Goal: Task Accomplishment & Management: Complete application form

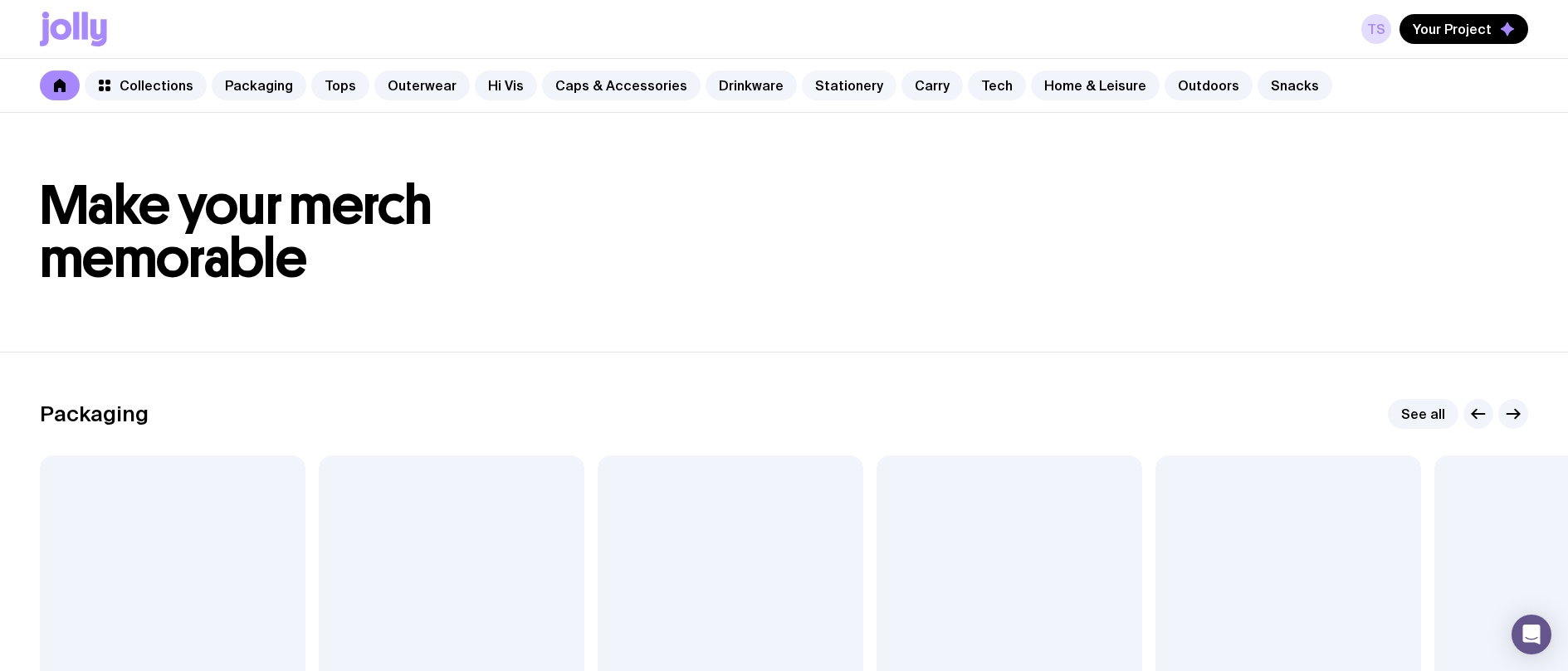
click at [833, 84] on link "Stationery" at bounding box center [849, 85] width 95 height 29
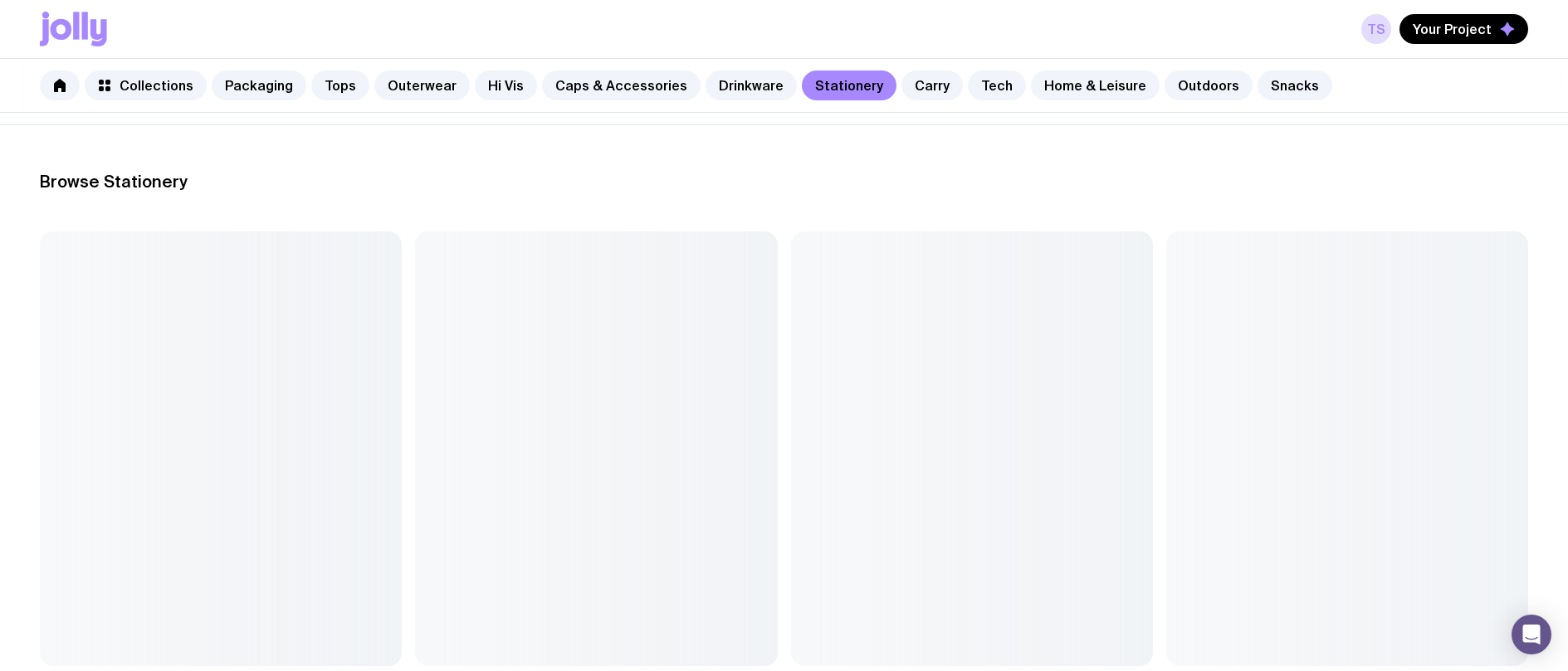
scroll to position [249, 0]
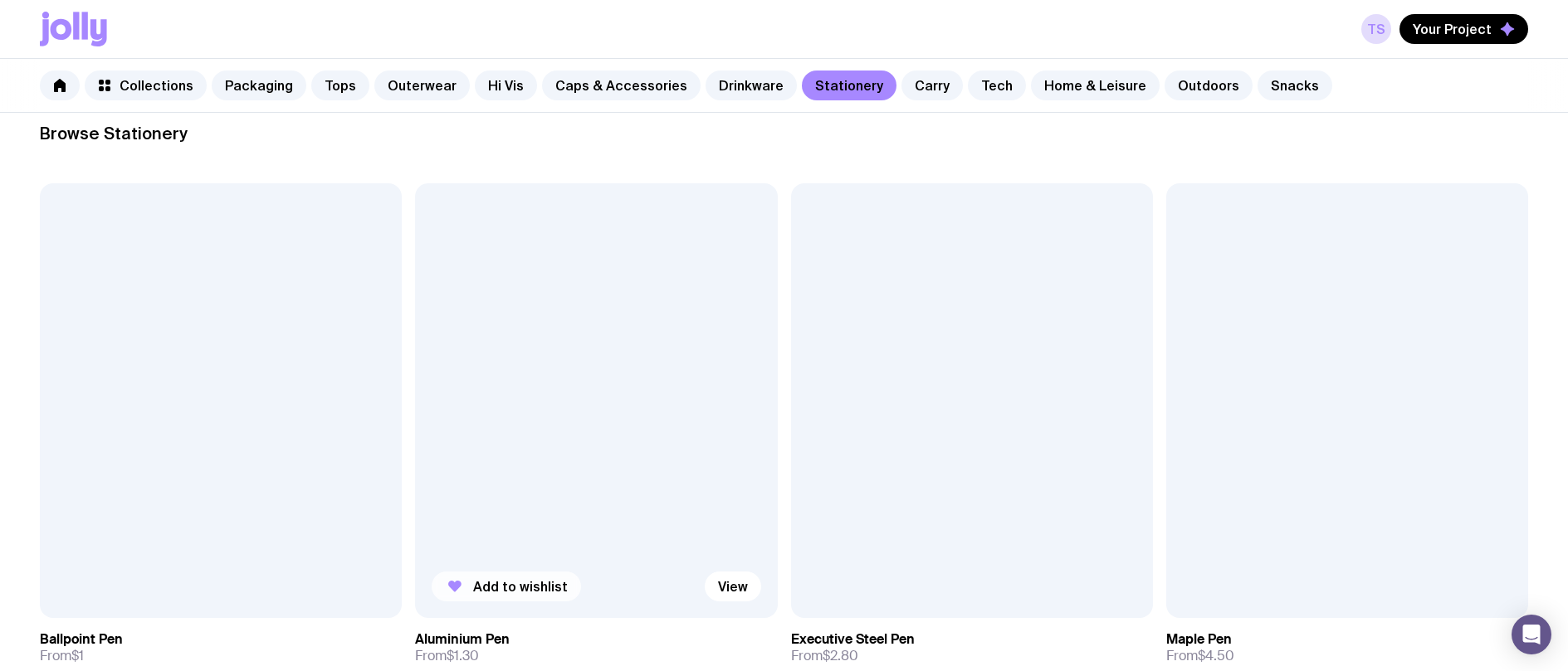
click at [511, 584] on span "Add to wishlist" at bounding box center [521, 586] width 95 height 17
drag, startPoint x: 156, startPoint y: 584, endPoint x: 419, endPoint y: 518, distance: 271.2
click at [157, 592] on span "Add to wishlist" at bounding box center [146, 600] width 95 height 17
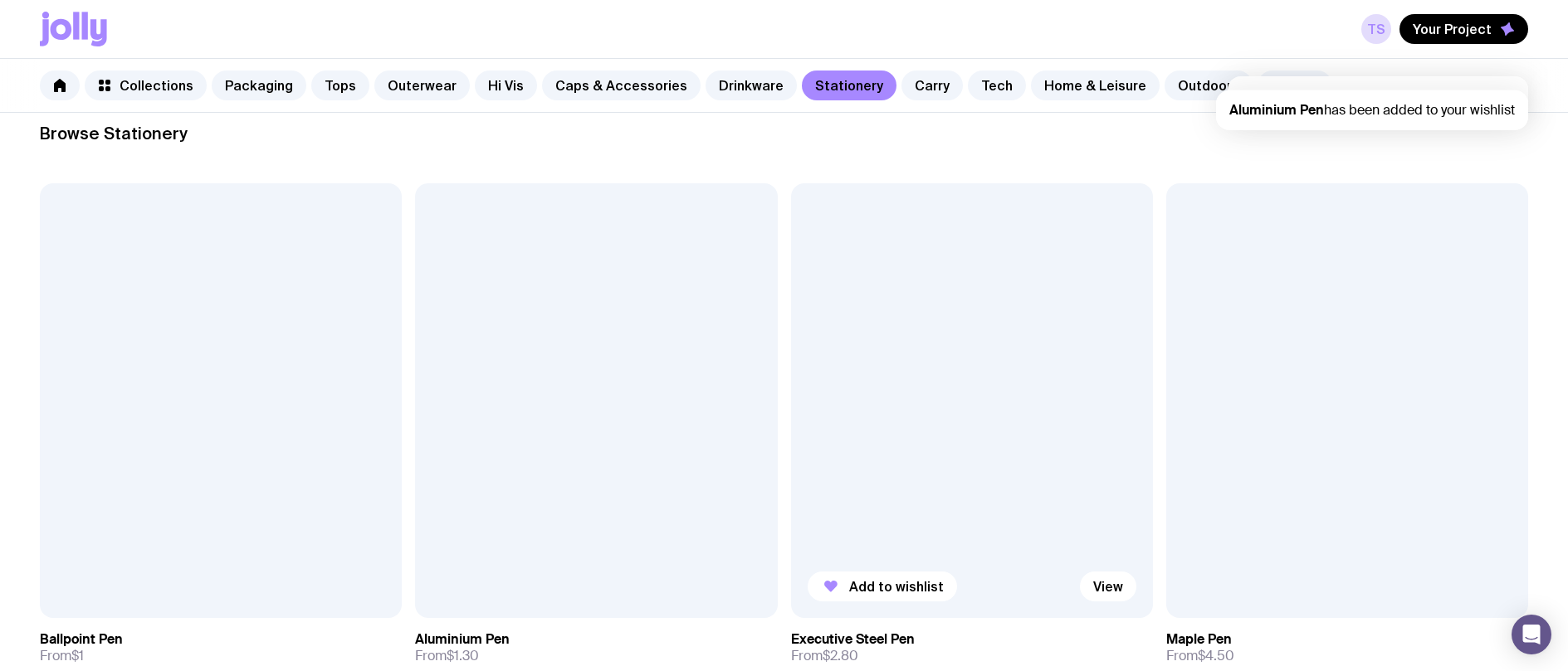
scroll to position [0, 0]
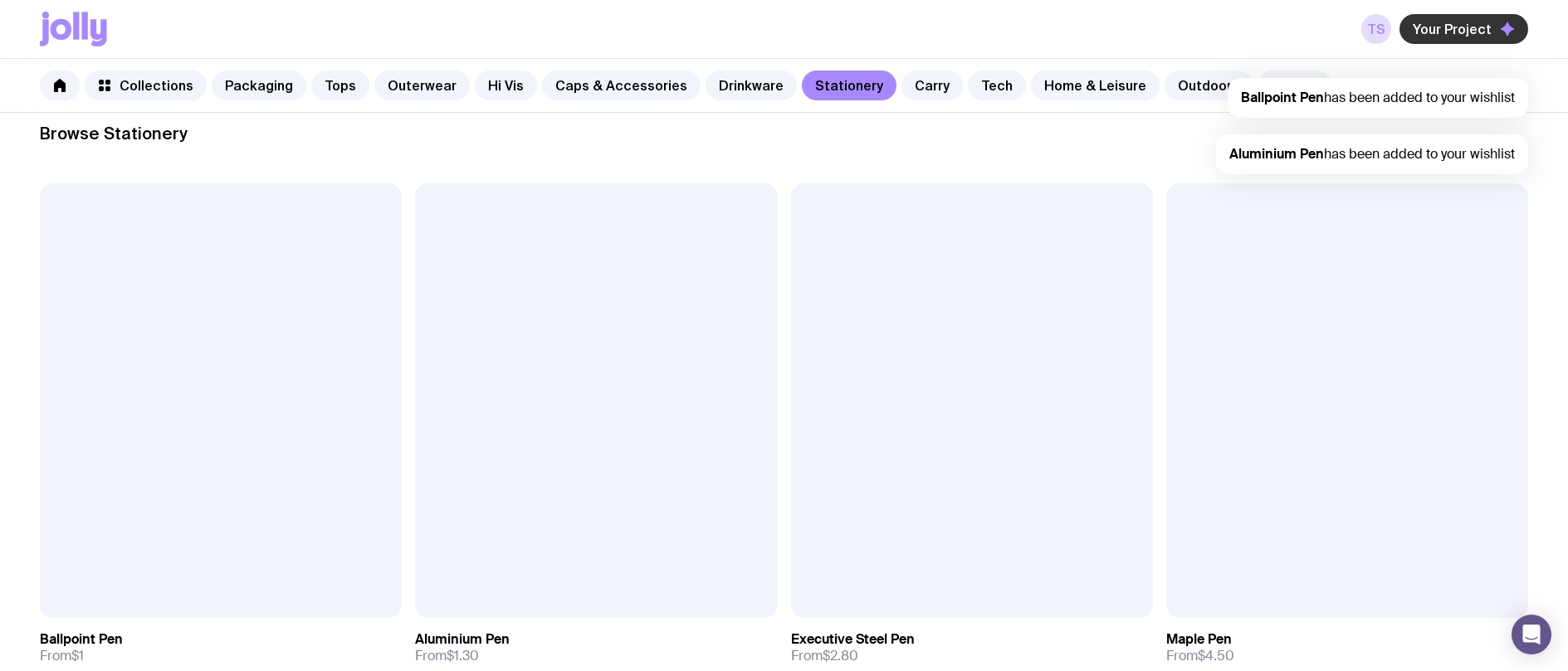
click at [1469, 31] on span "Your Project" at bounding box center [1452, 29] width 79 height 17
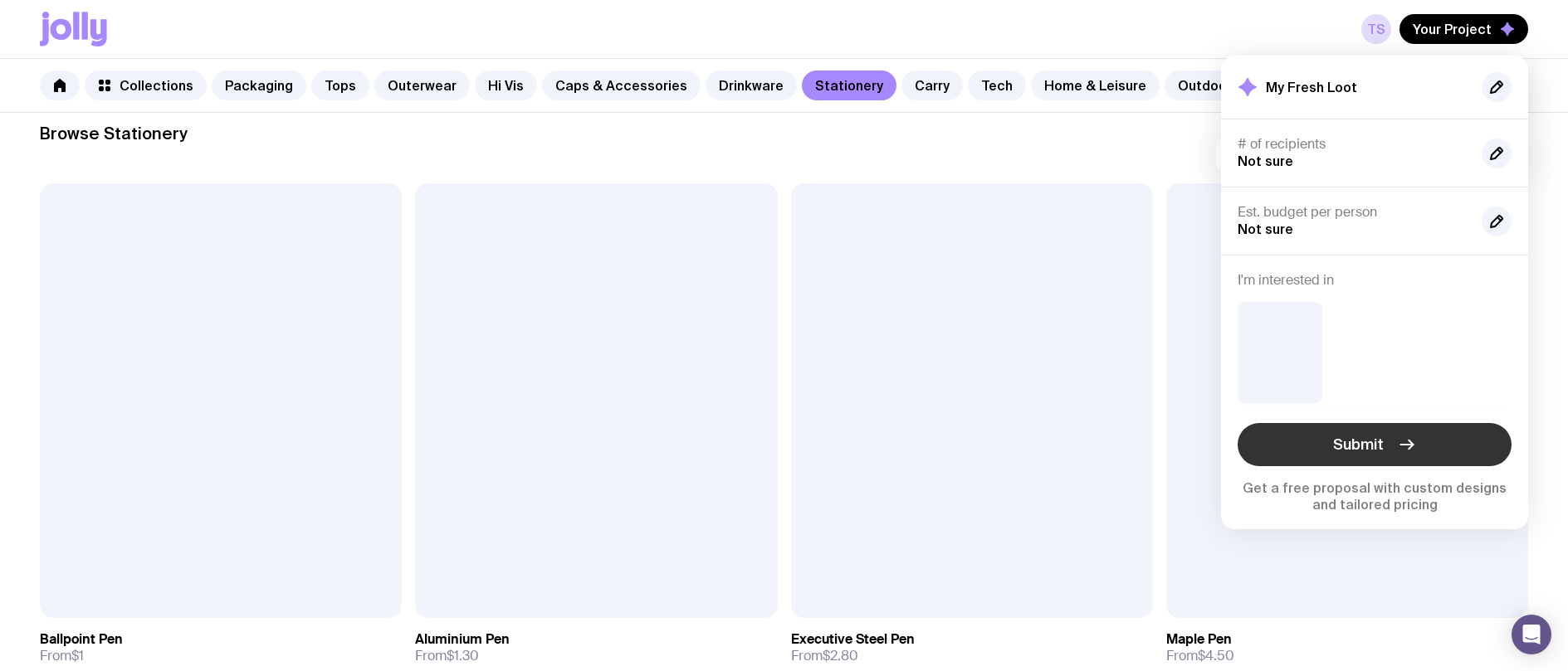
click at [1351, 441] on span "Submit" at bounding box center [1358, 444] width 51 height 20
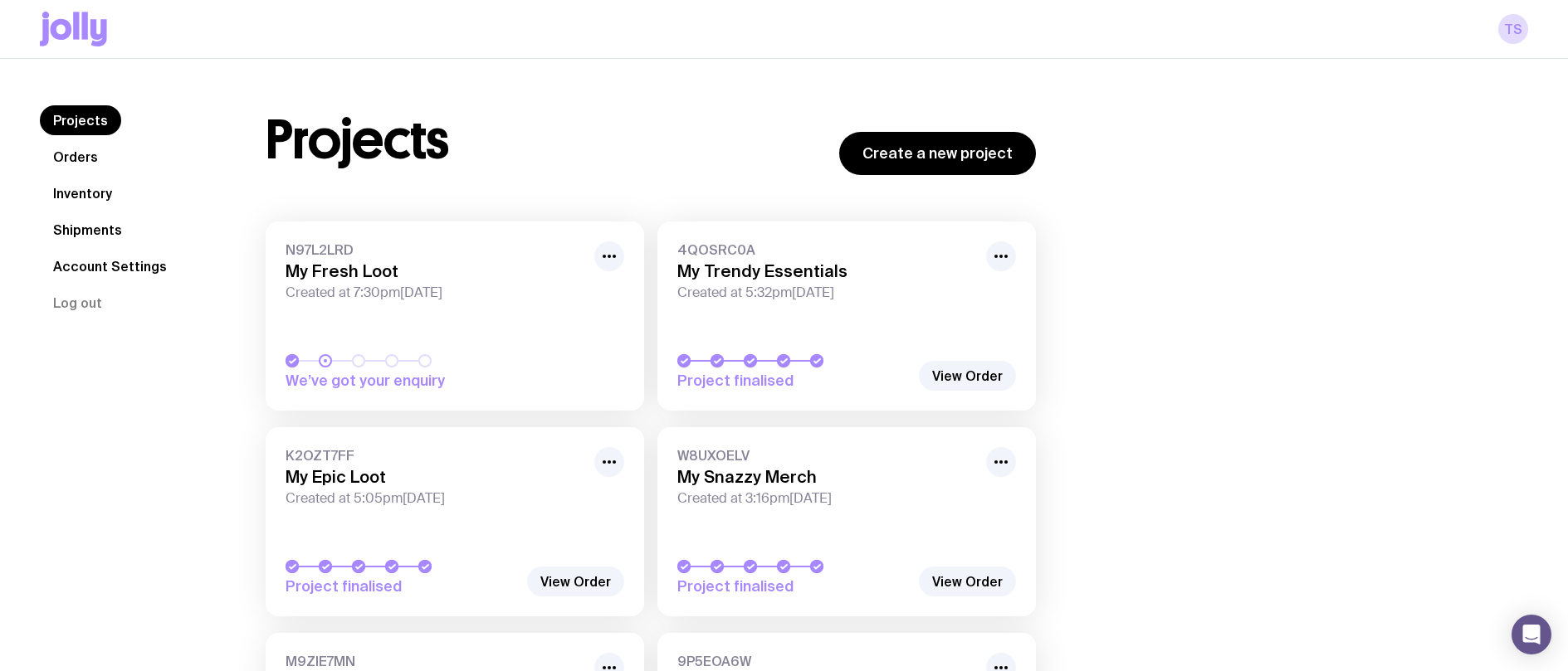
click at [80, 115] on link "Projects" at bounding box center [80, 120] width 81 height 29
click at [88, 15] on icon at bounding box center [73, 29] width 67 height 35
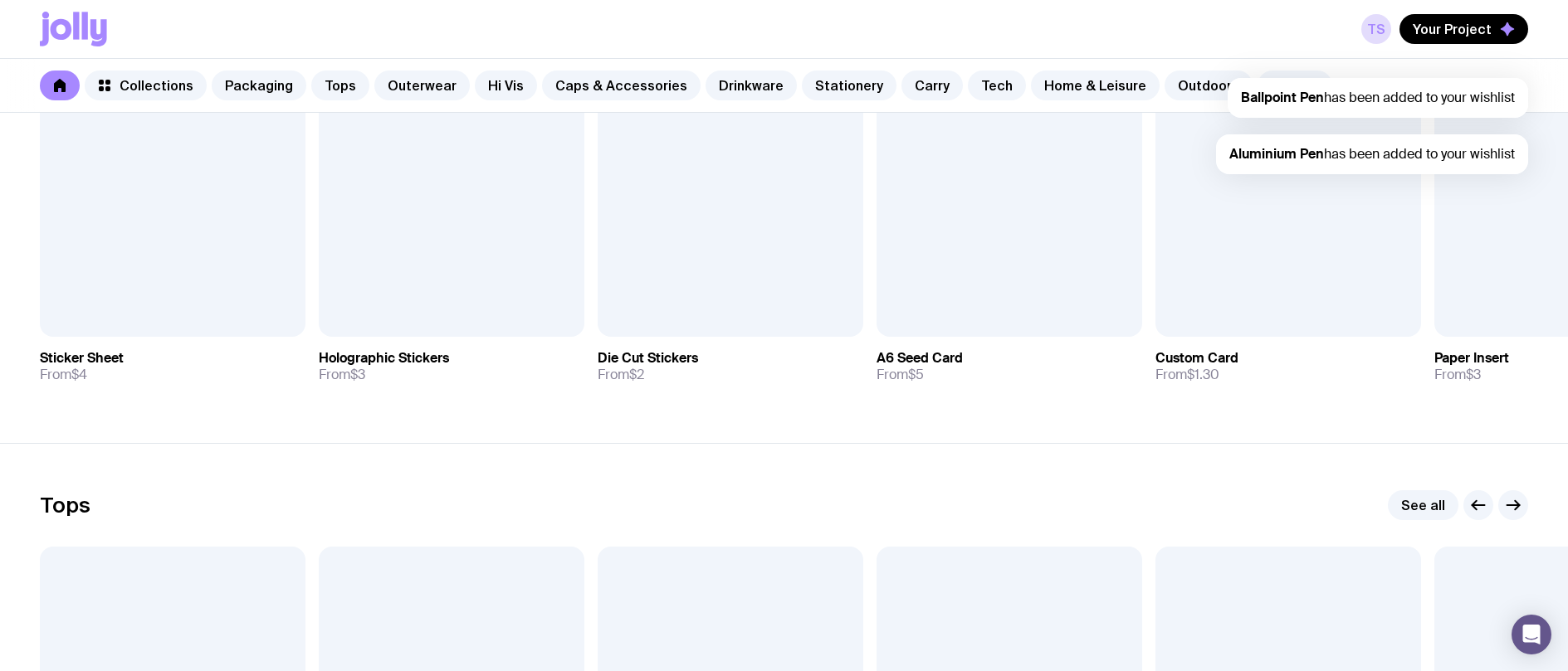
scroll to position [498, 0]
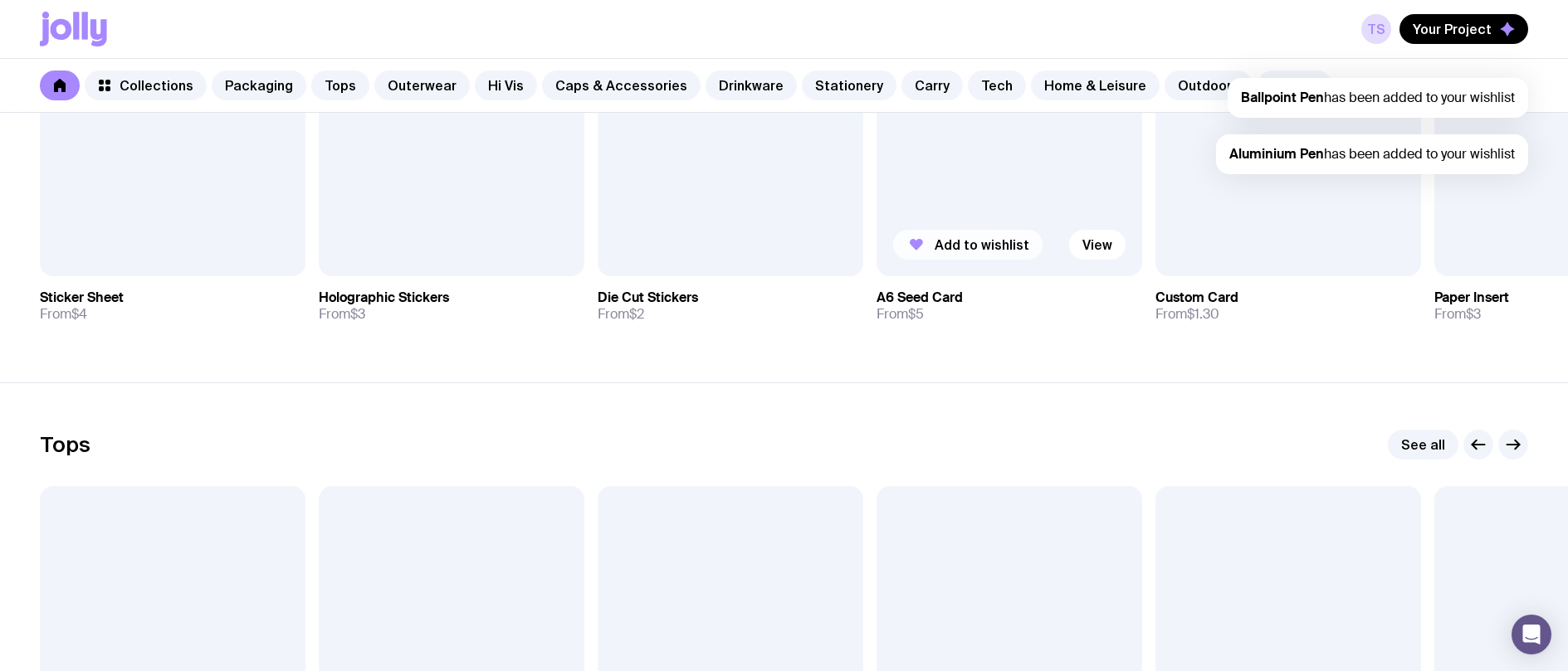
click at [1002, 241] on span "Add to wishlist" at bounding box center [981, 244] width 95 height 17
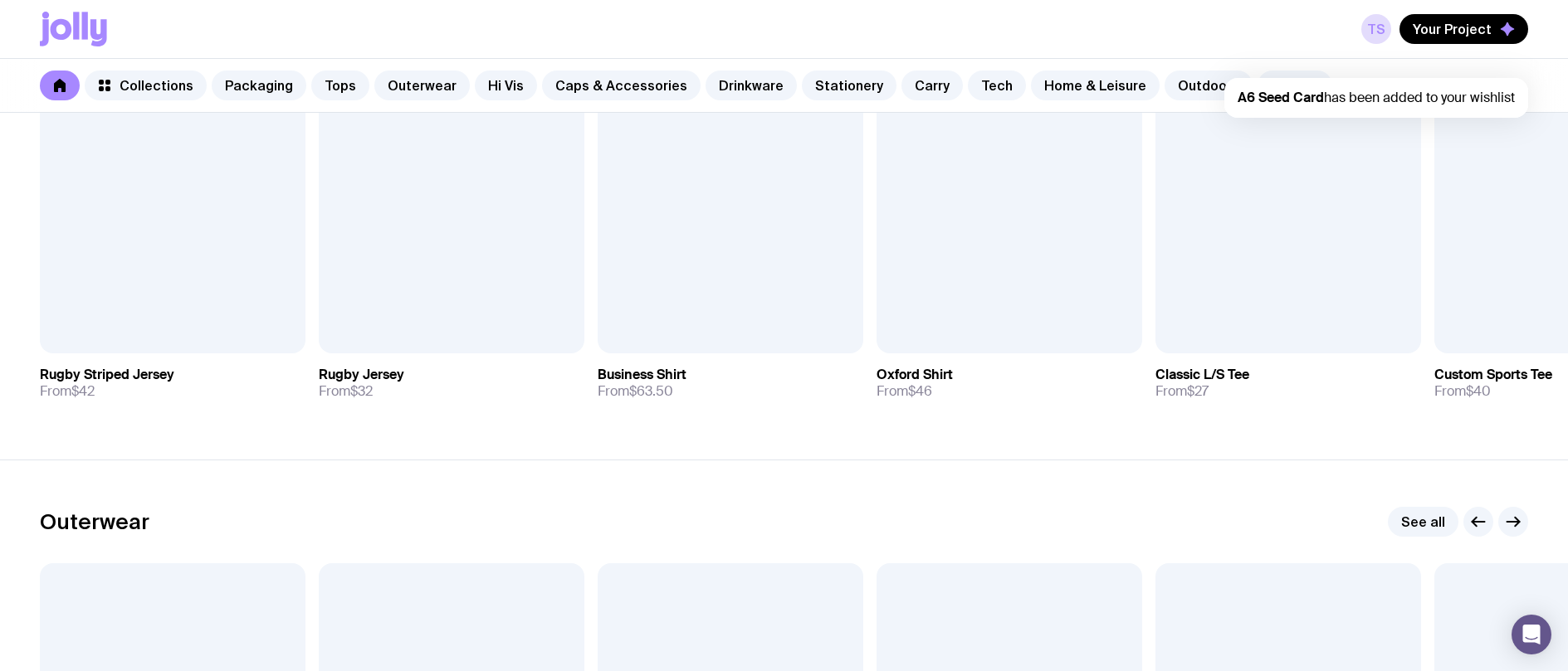
scroll to position [995, 0]
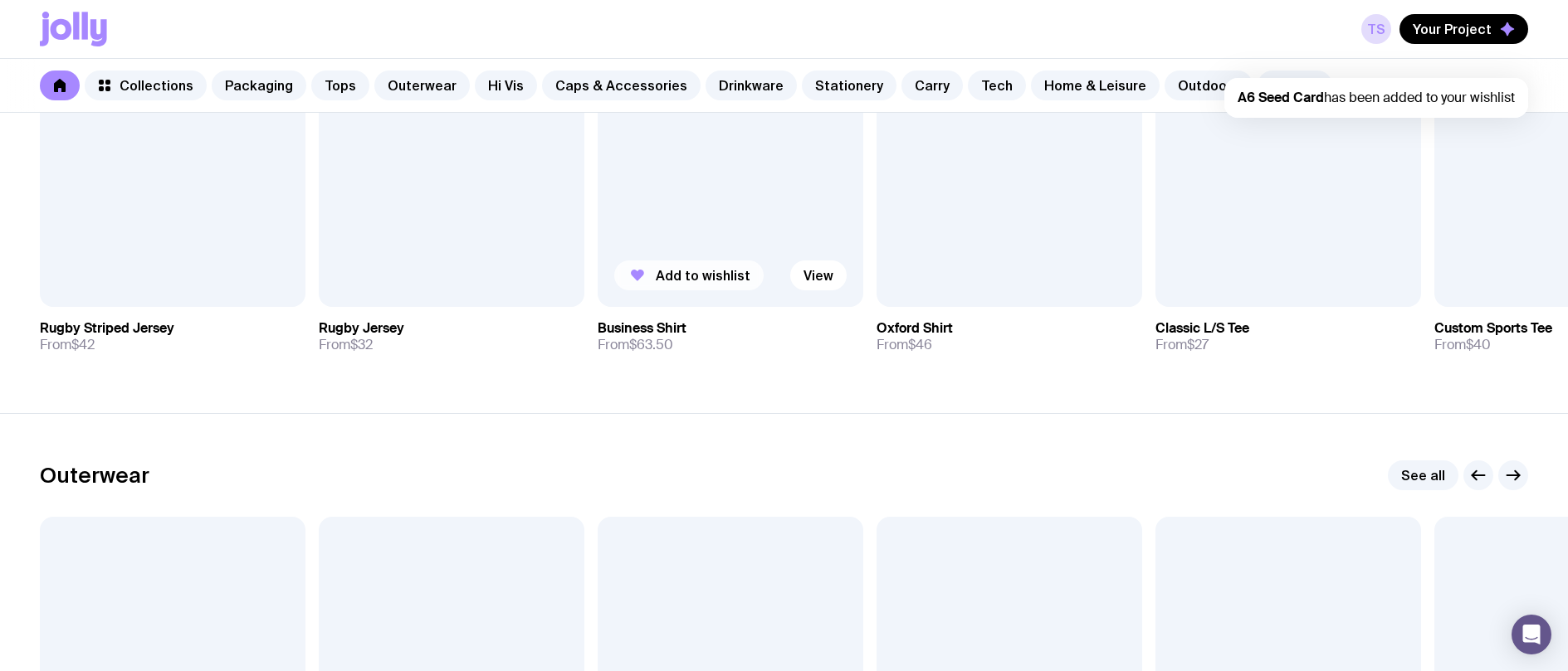
click at [676, 287] on button "Add to wishlist" at bounding box center [688, 275] width 149 height 29
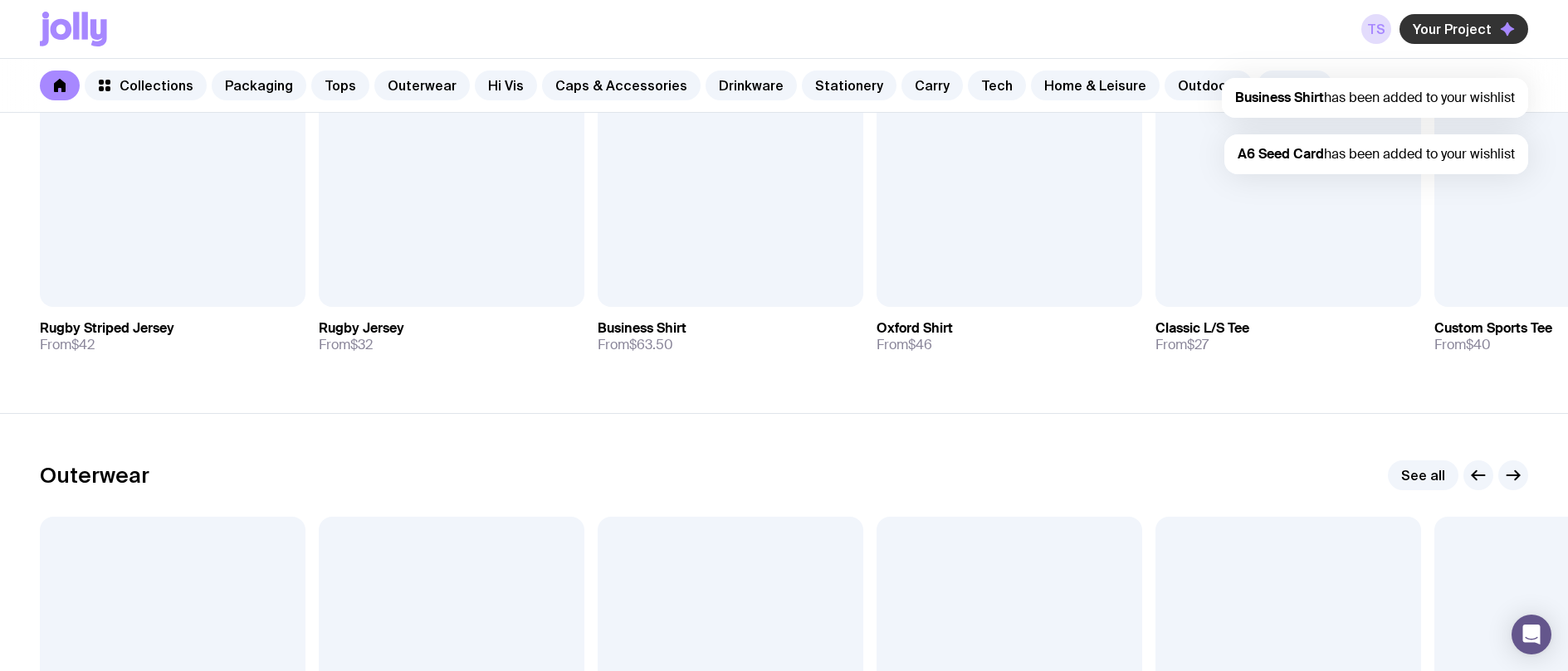
click at [1483, 20] on button "Your Project" at bounding box center [1464, 29] width 129 height 29
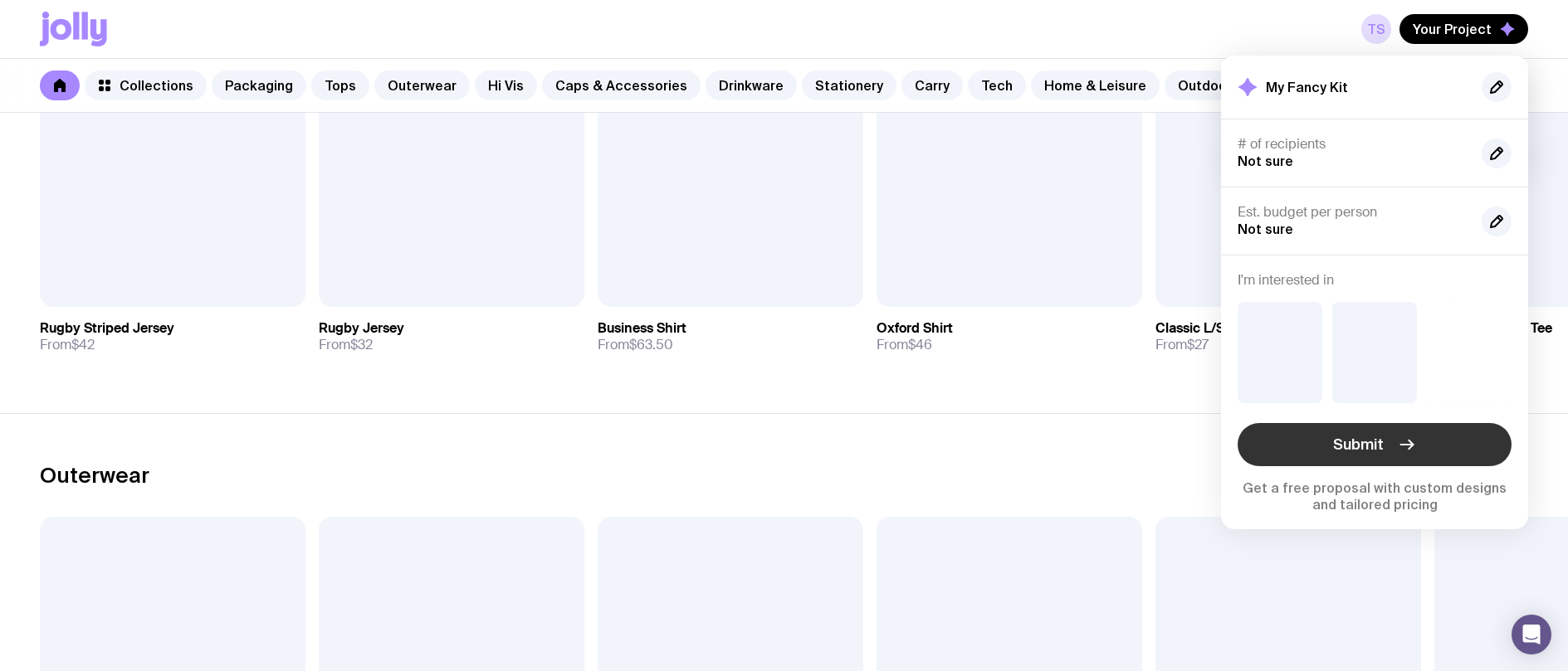
click at [1380, 441] on span "Submit" at bounding box center [1358, 444] width 51 height 20
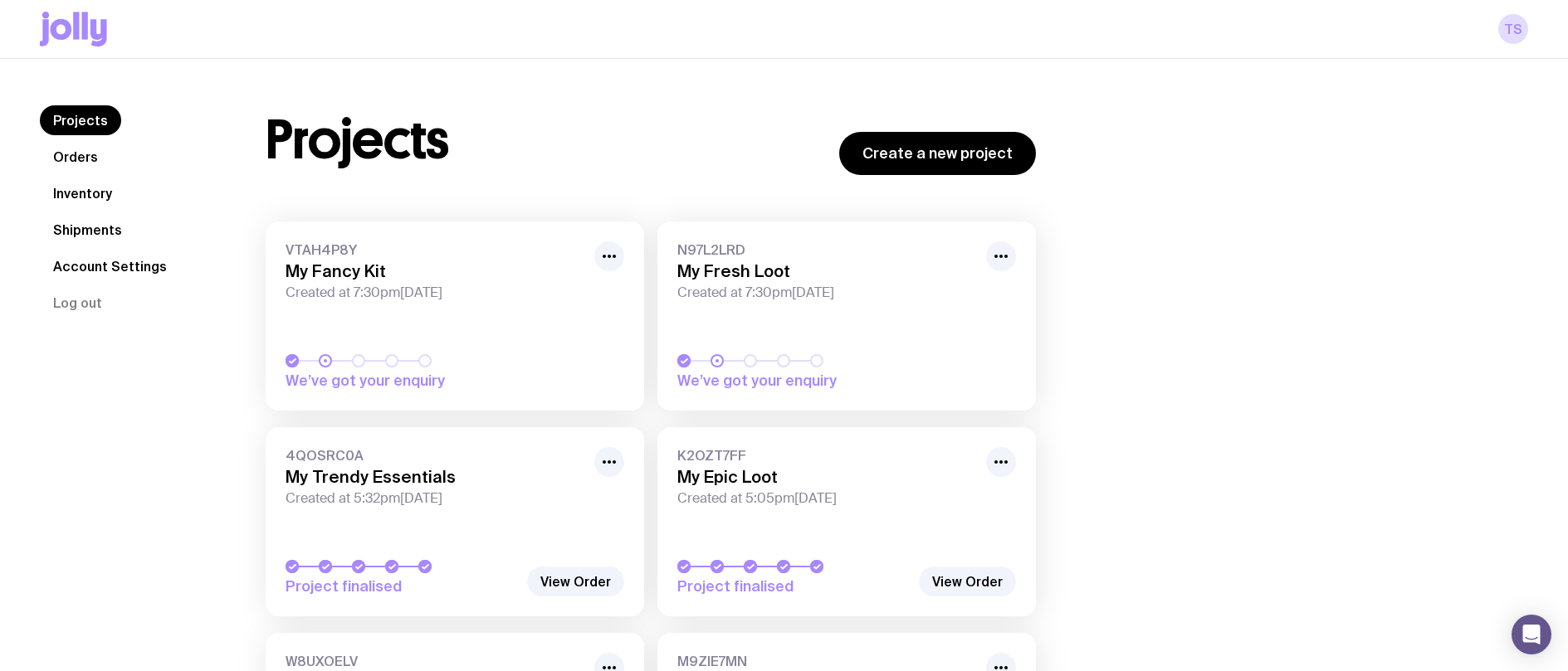
drag, startPoint x: 1369, startPoint y: 254, endPoint x: 1355, endPoint y: 254, distance: 14.0
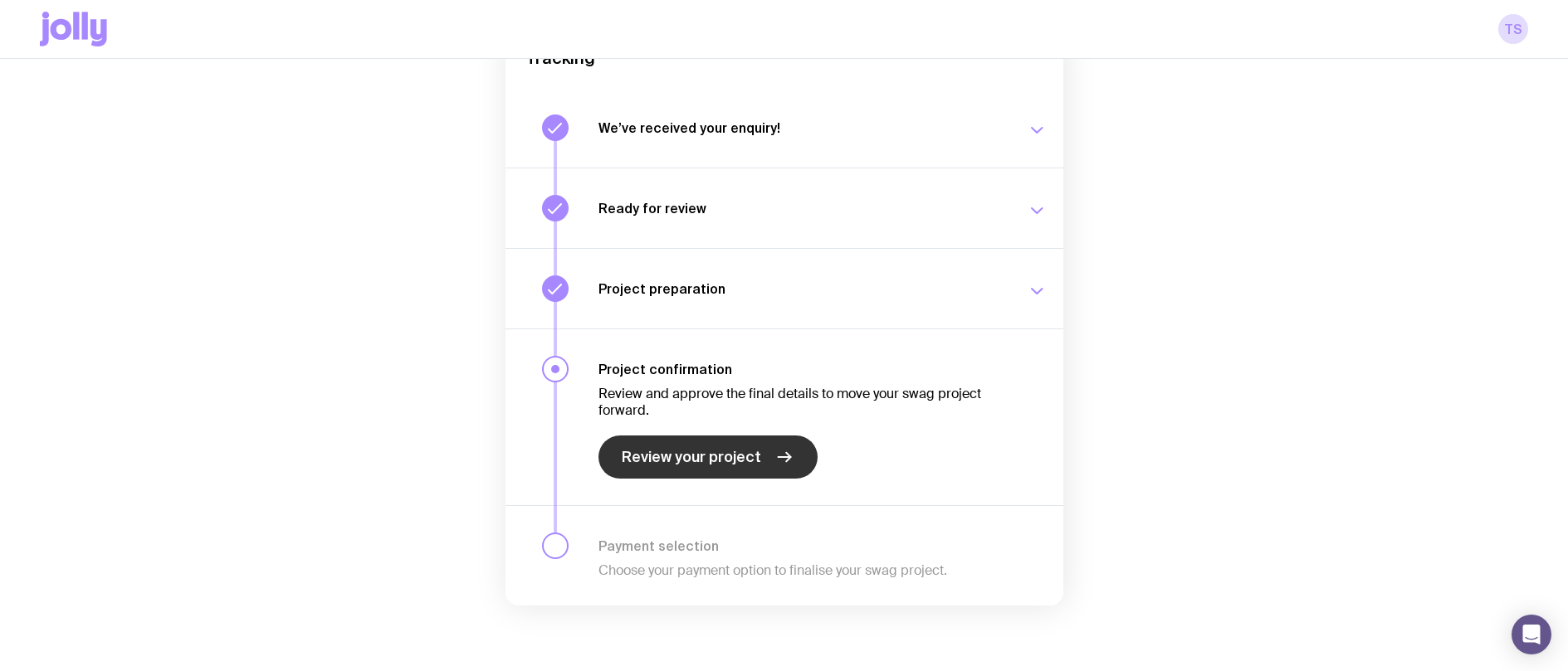
scroll to position [191, 0]
click at [688, 461] on span "Review your project" at bounding box center [691, 456] width 139 height 20
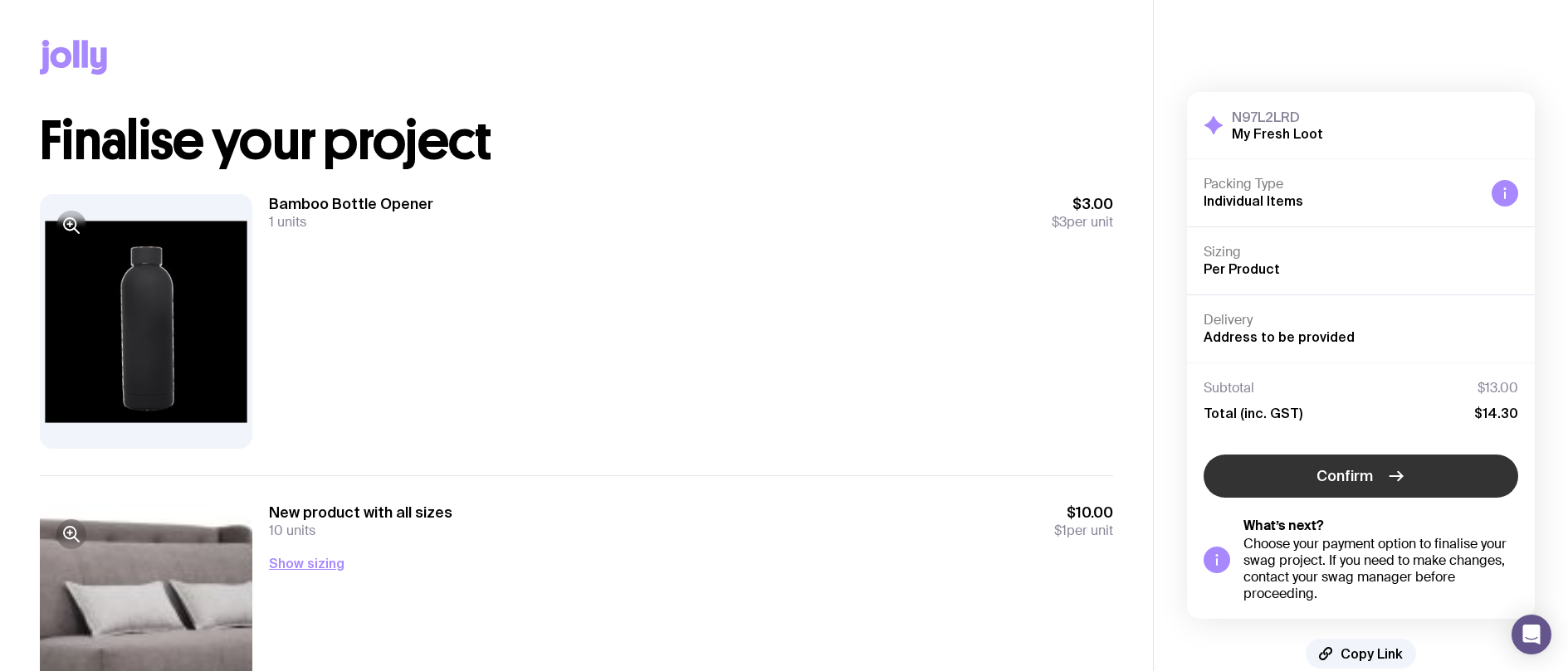
click at [1394, 487] on button "Confirm" at bounding box center [1361, 476] width 314 height 43
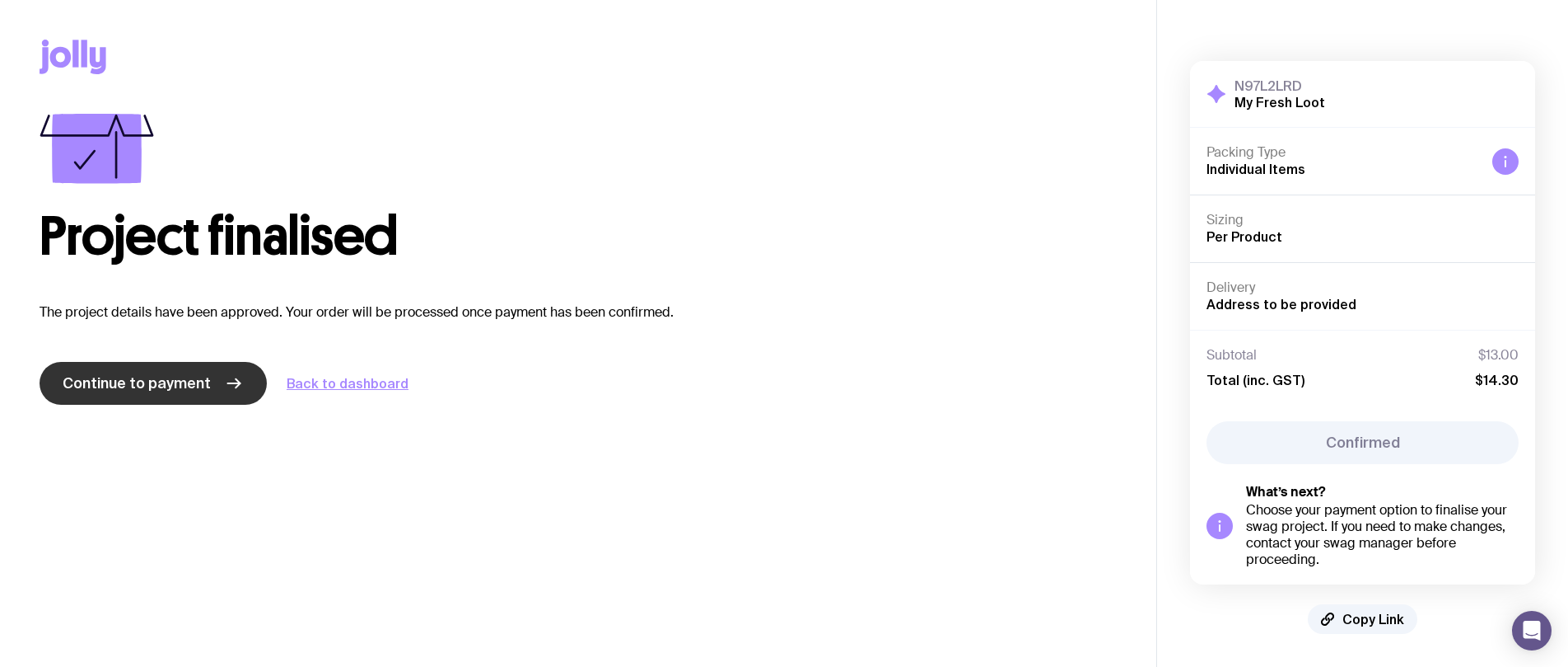
click at [166, 380] on span "Continue to payment" at bounding box center [137, 383] width 148 height 20
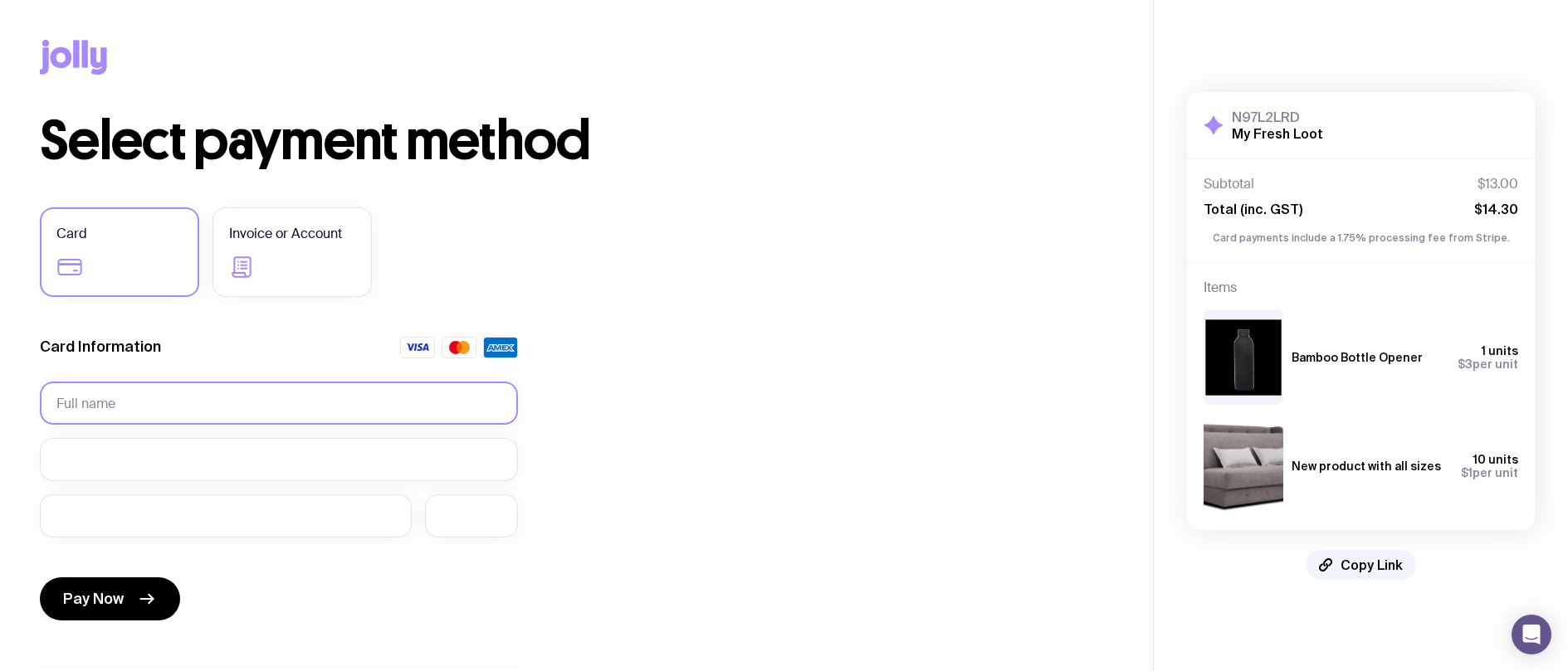
click at [124, 406] on input "text" at bounding box center [279, 402] width 478 height 43
type input "е"
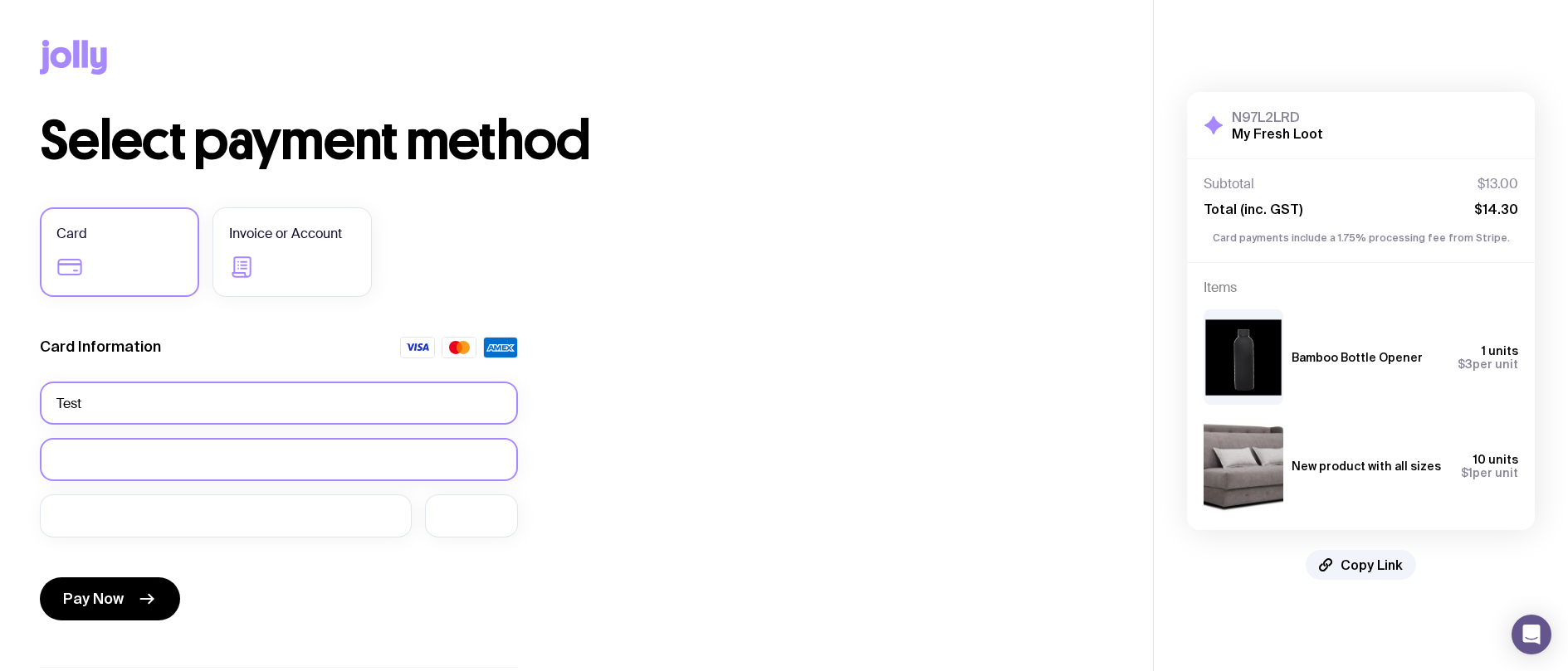
type input "Test"
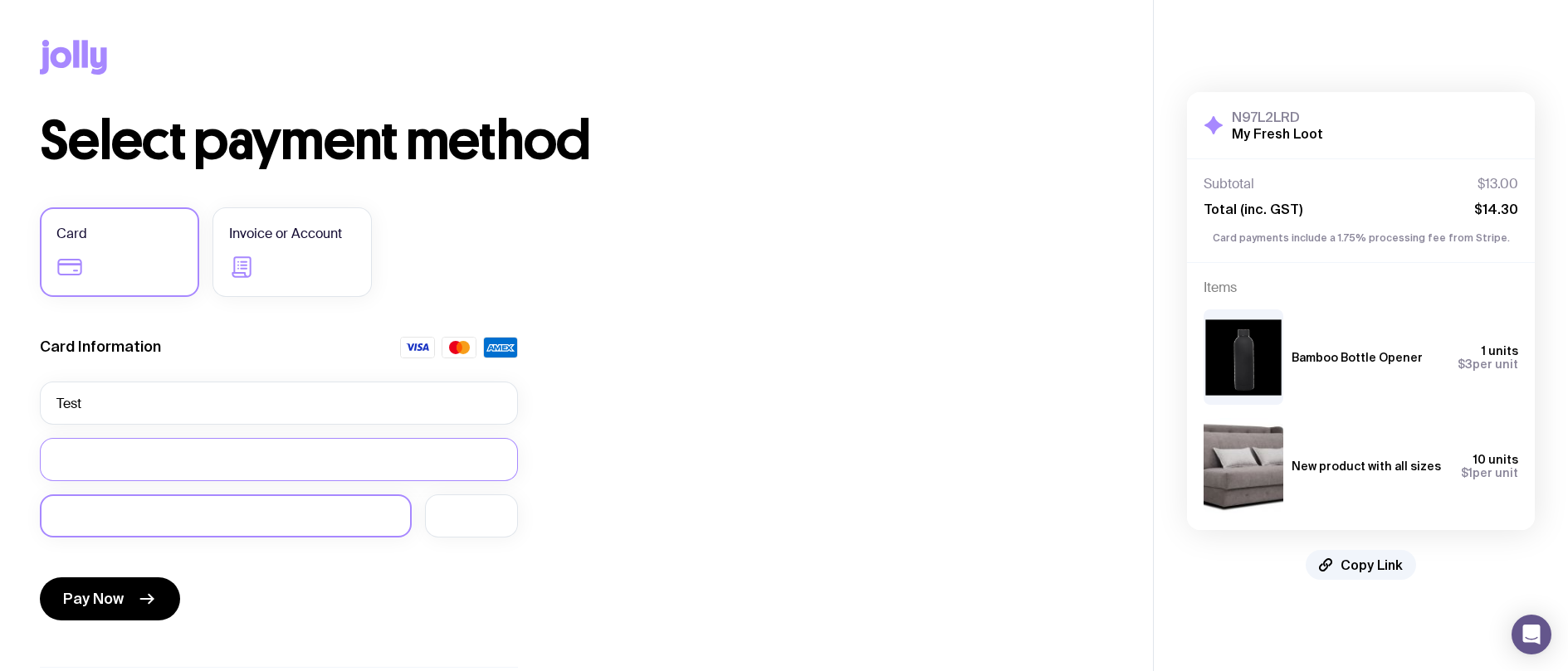
click at [157, 500] on form "Card Information Test Pay Now" at bounding box center [279, 481] width 478 height 290
click at [677, 427] on div "Select payment method Card Invoice or Account Card Information Test Pay Now Wha…" at bounding box center [577, 460] width 1073 height 691
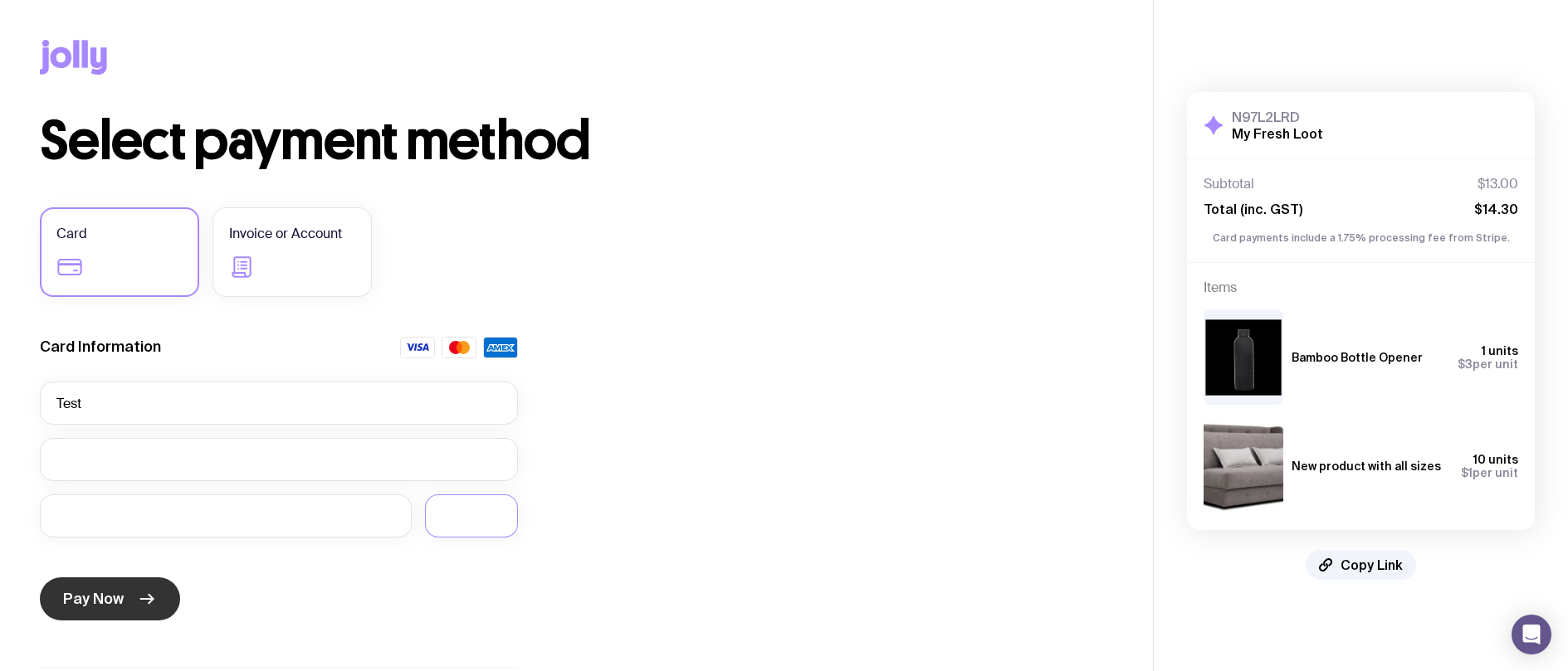
click at [113, 597] on span "Pay Now" at bounding box center [94, 599] width 61 height 20
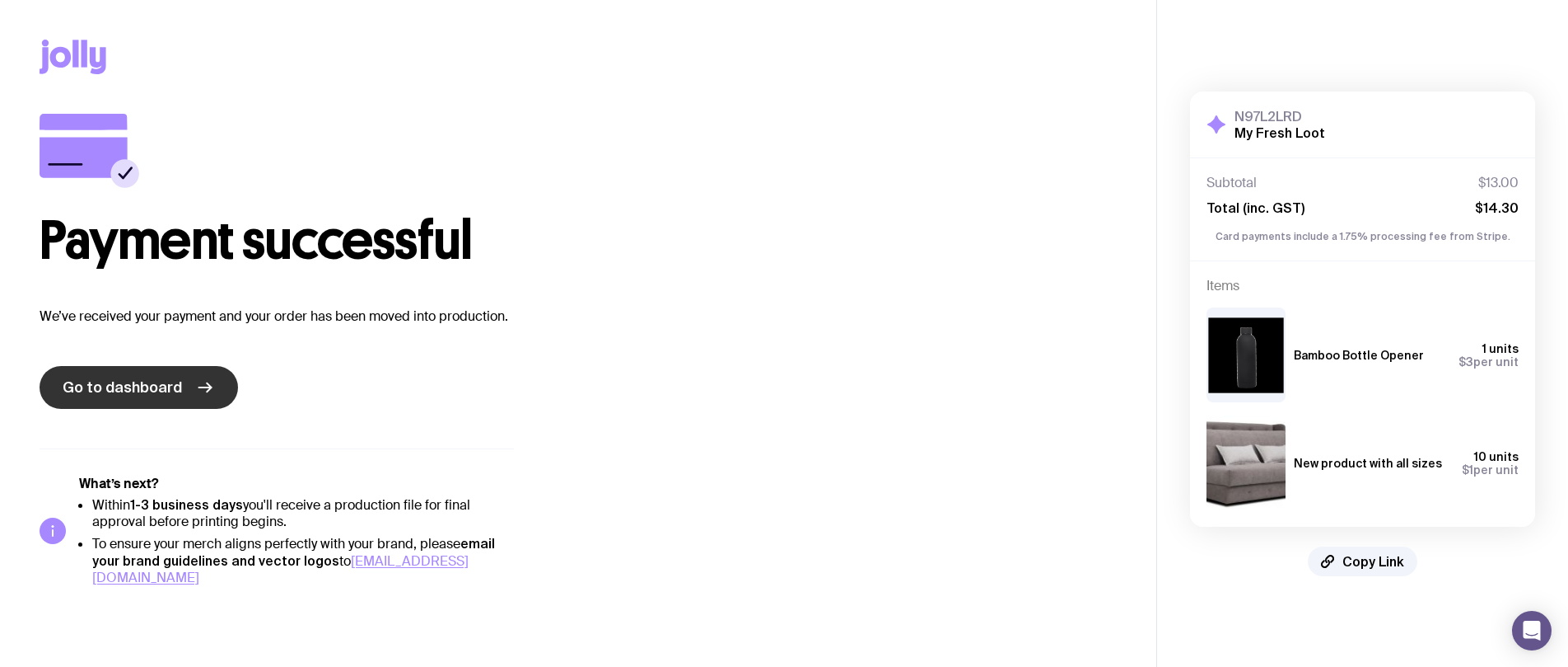
click at [118, 392] on span "Go to dashboard" at bounding box center [122, 388] width 120 height 20
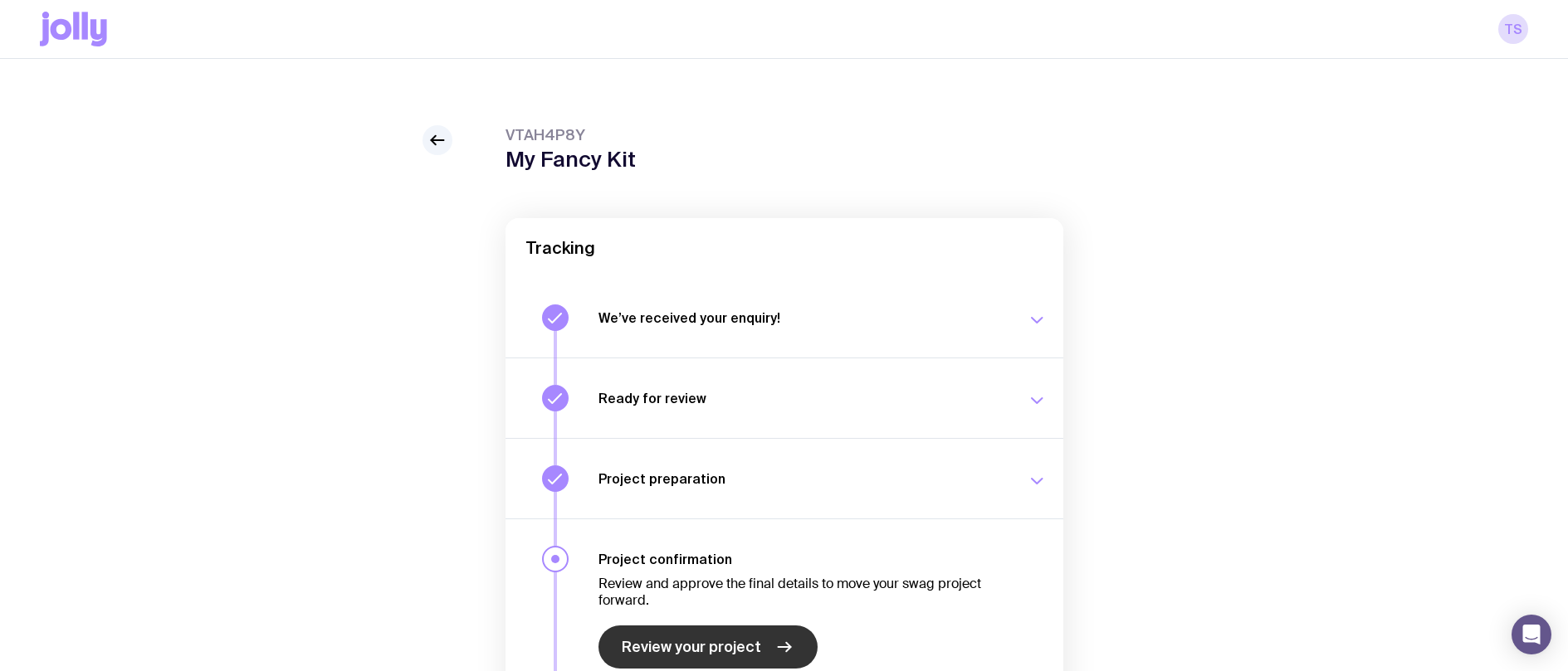
click at [687, 648] on span "Review your project" at bounding box center [691, 647] width 139 height 20
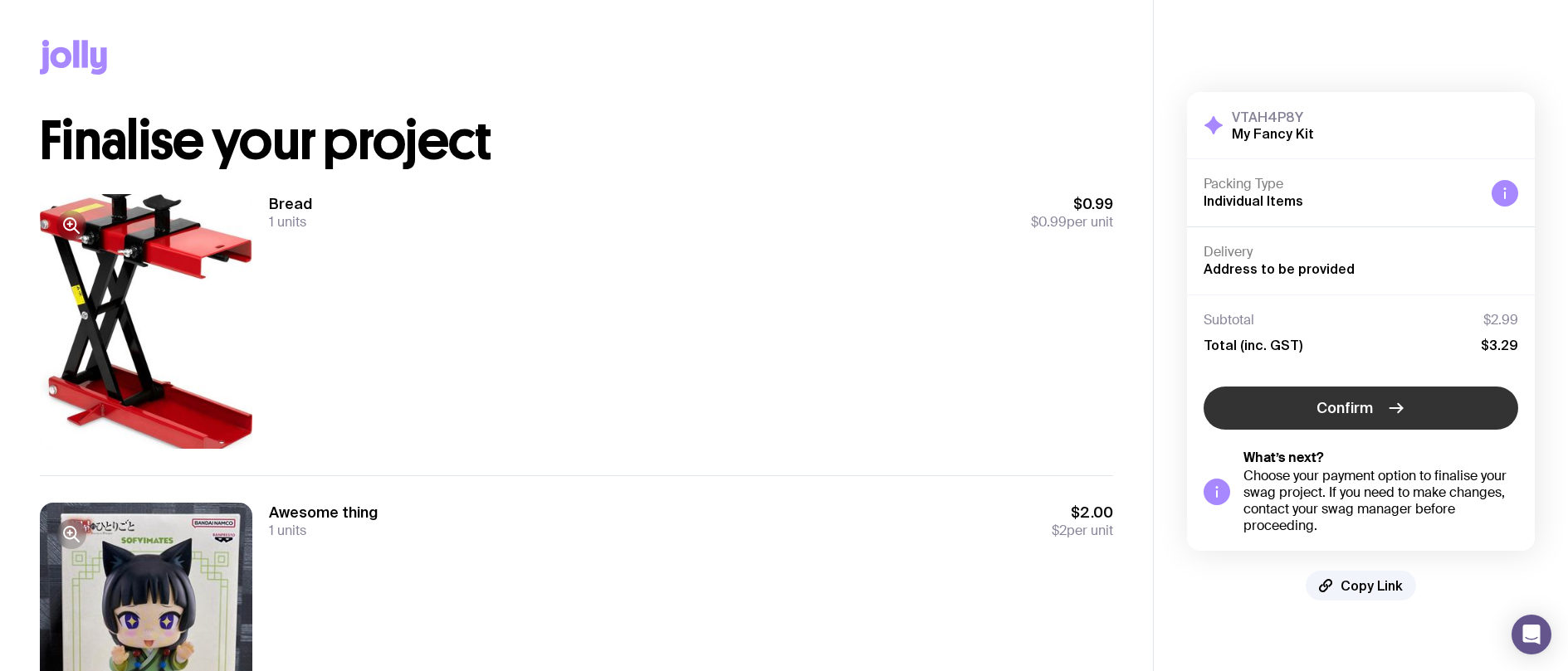
click at [1334, 402] on span "Confirm" at bounding box center [1344, 408] width 56 height 20
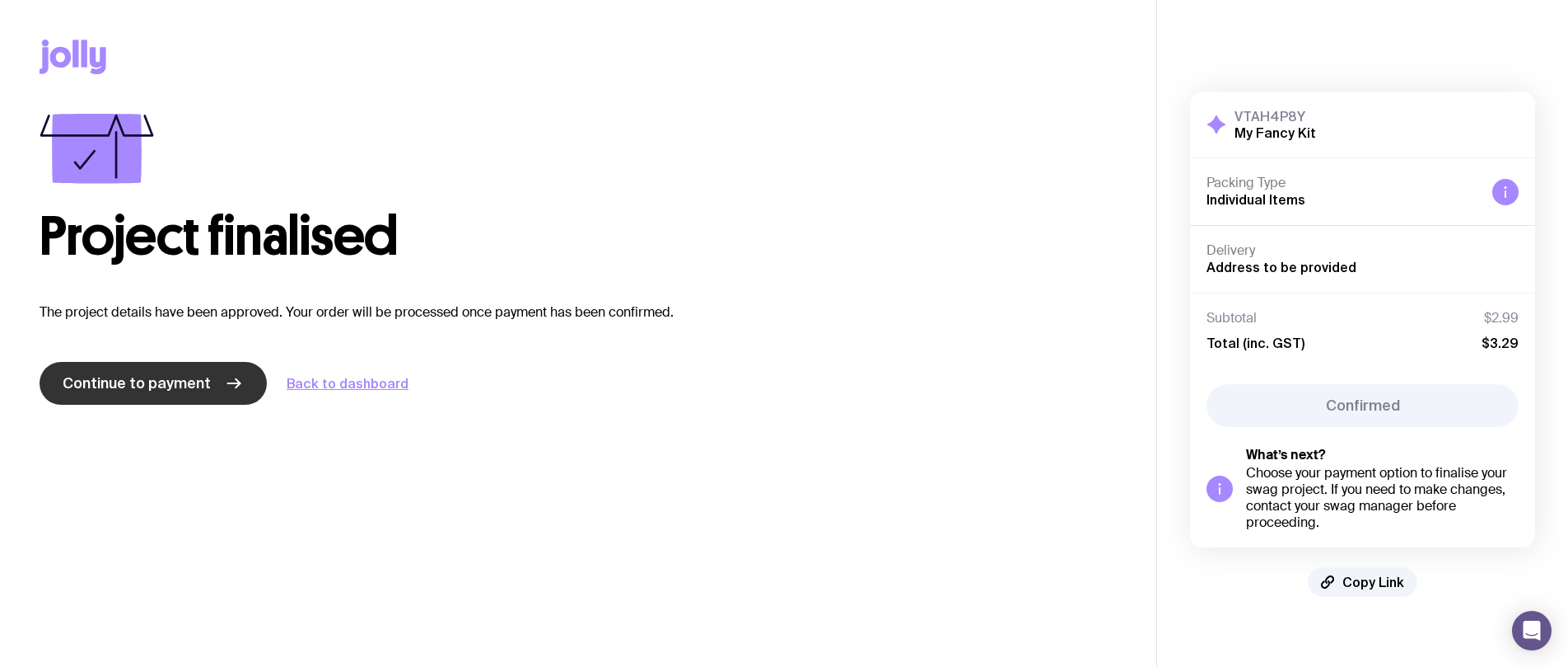
click at [173, 391] on span "Continue to payment" at bounding box center [137, 383] width 148 height 20
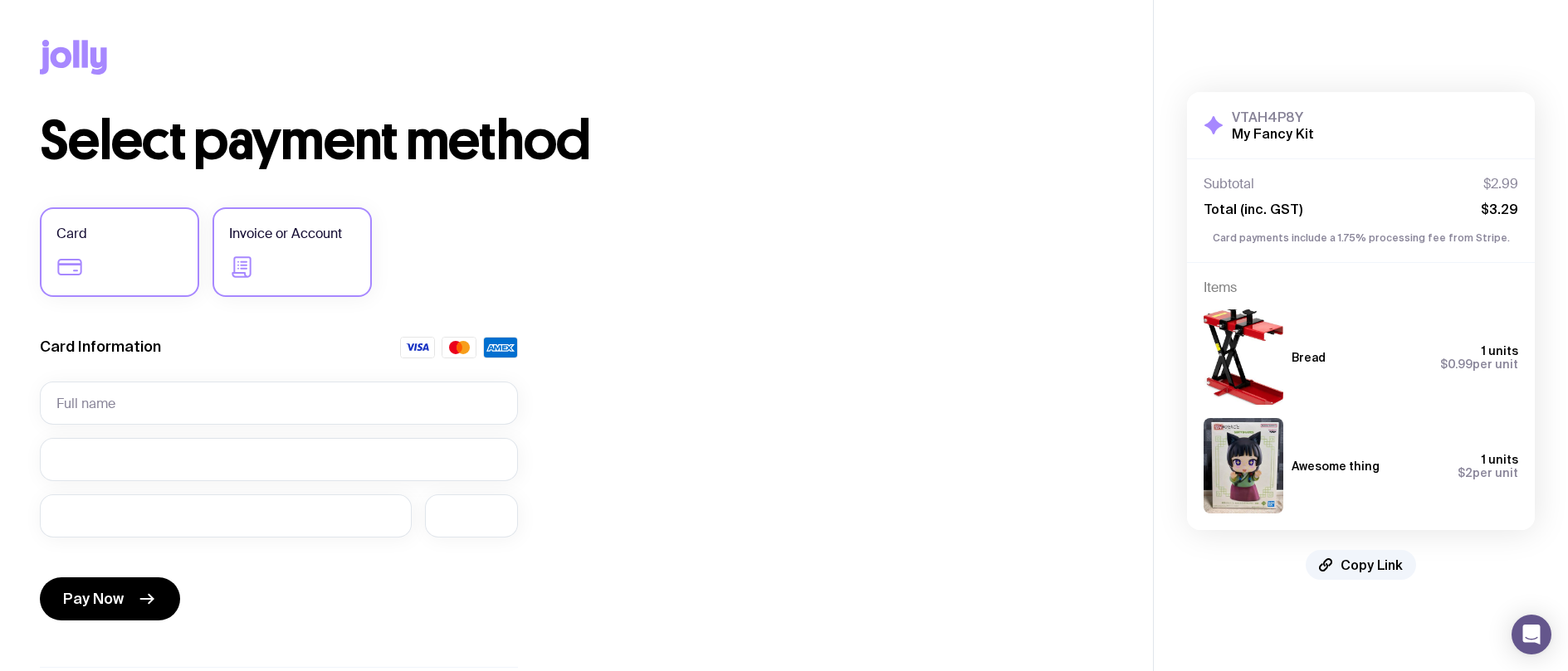
click at [301, 249] on label "Invoice or Account" at bounding box center [292, 252] width 159 height 89
click at [0, 0] on input "Invoice or Account" at bounding box center [0, 0] width 0 height 0
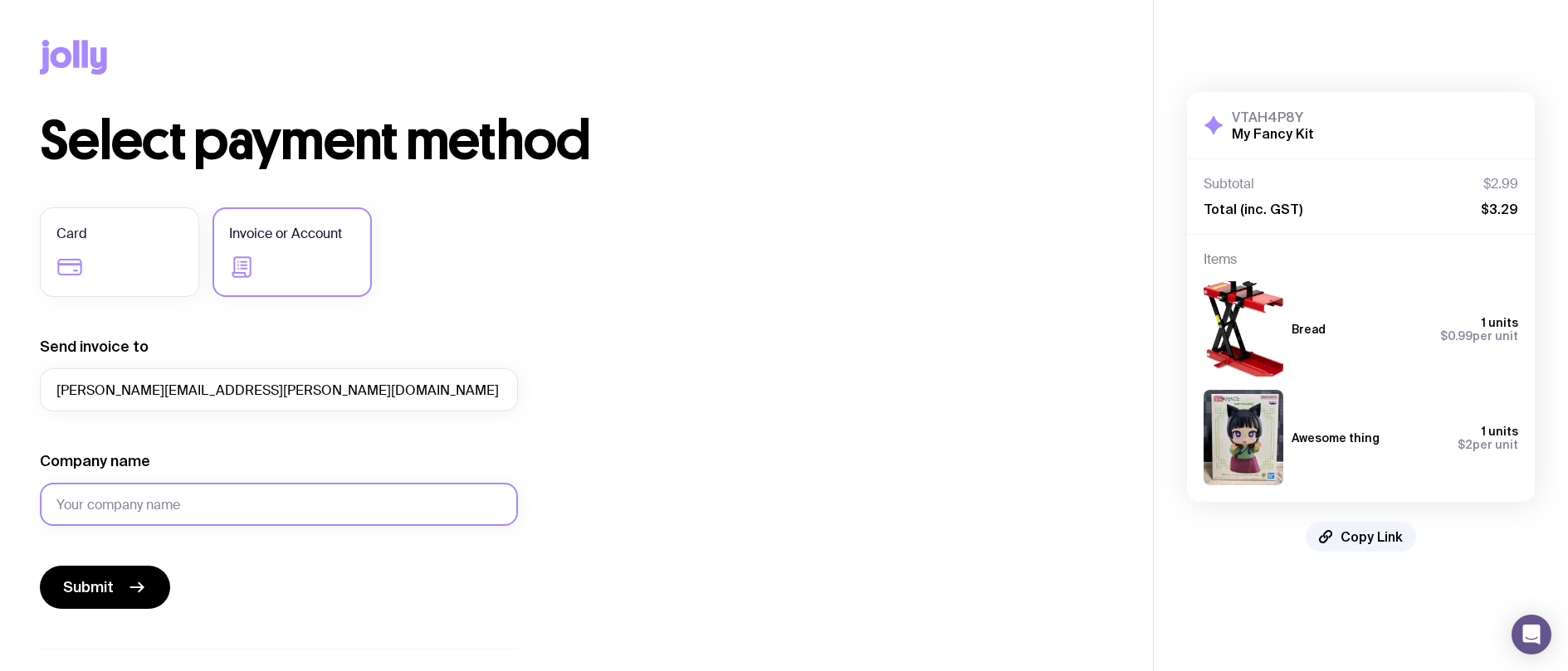
click at [138, 502] on input "Company name" at bounding box center [279, 504] width 478 height 43
type input "9999999"
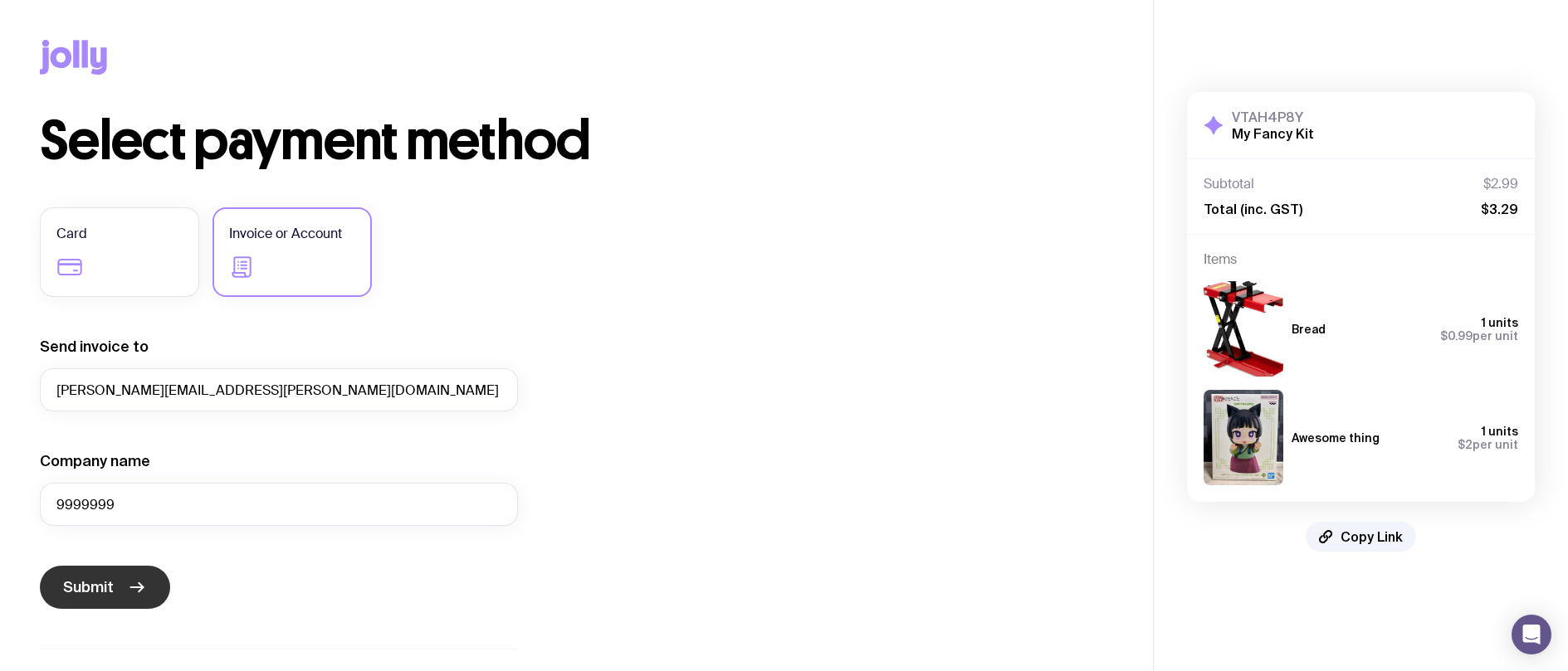
click at [103, 588] on span "Submit" at bounding box center [88, 587] width 51 height 20
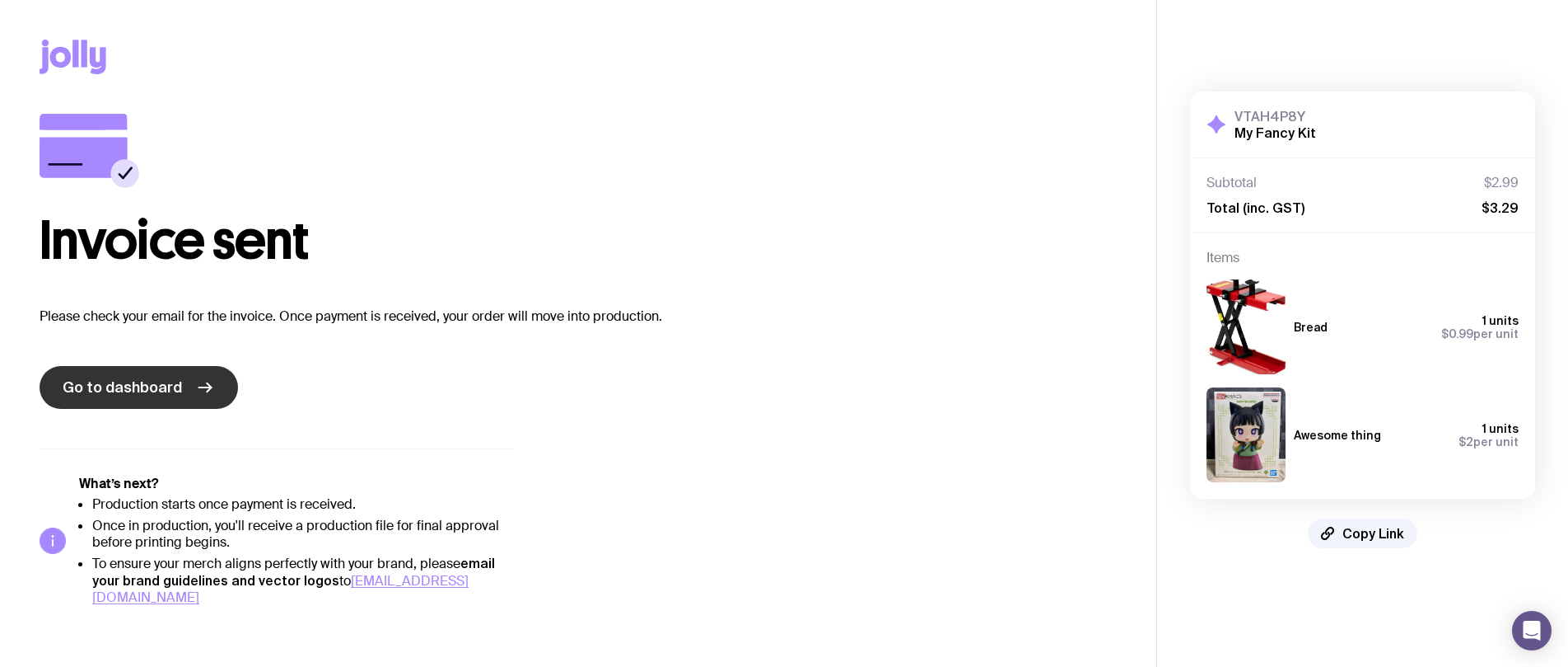
click at [162, 381] on span "Go to dashboard" at bounding box center [122, 388] width 120 height 20
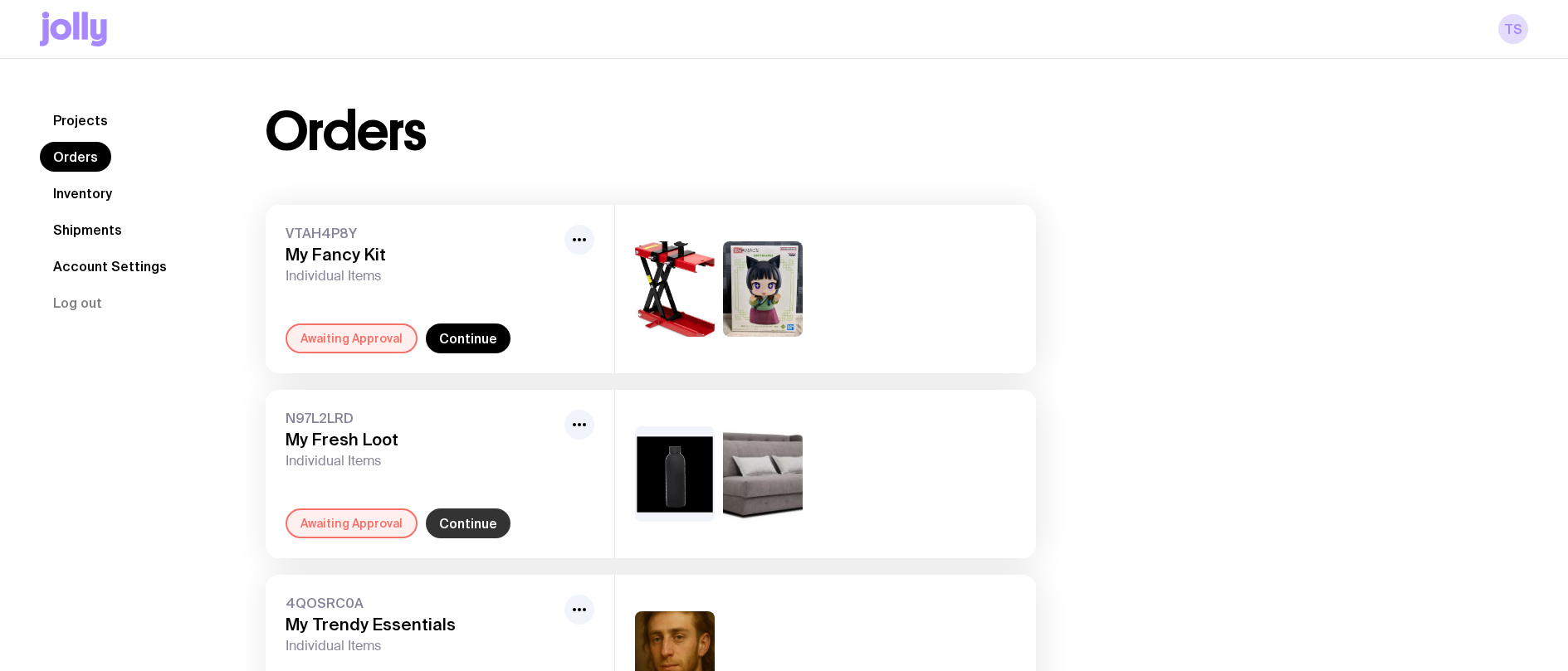
click at [471, 526] on link "Continue" at bounding box center [468, 523] width 85 height 29
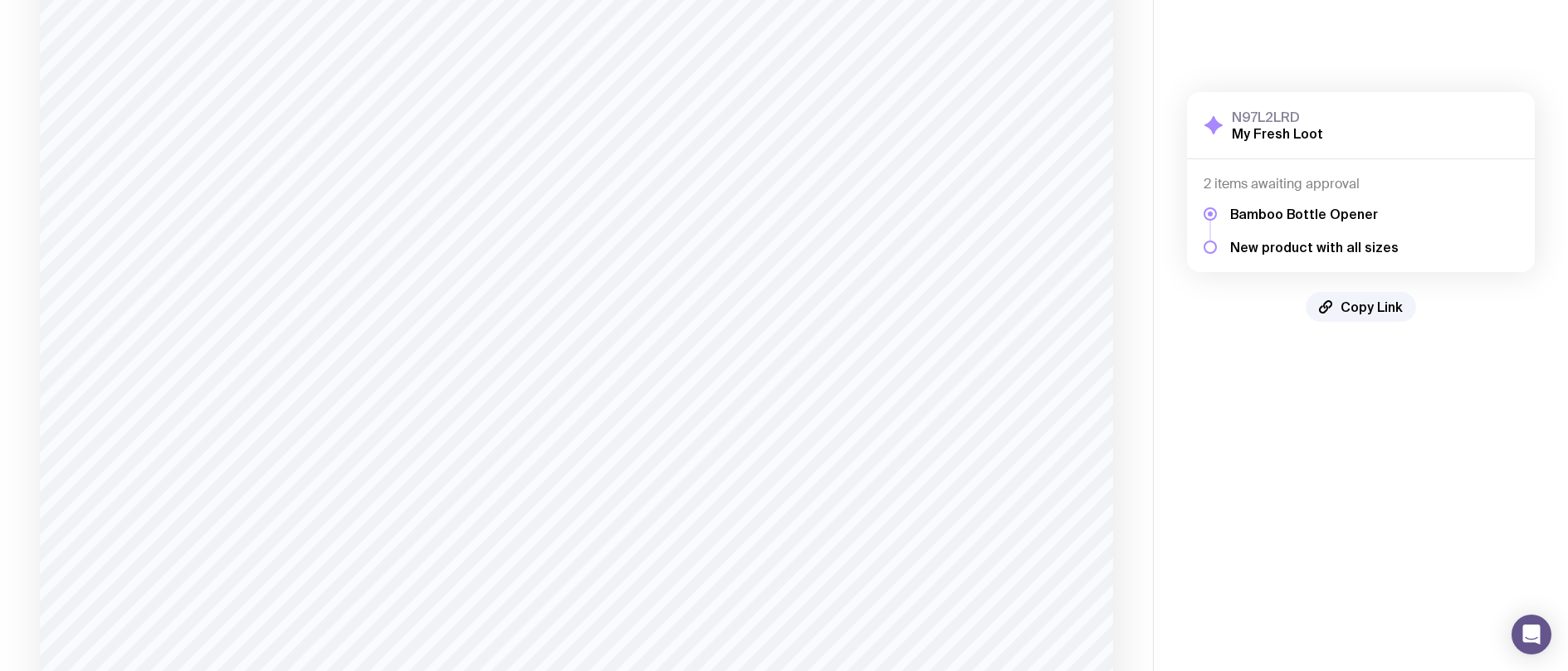
scroll to position [1094, 0]
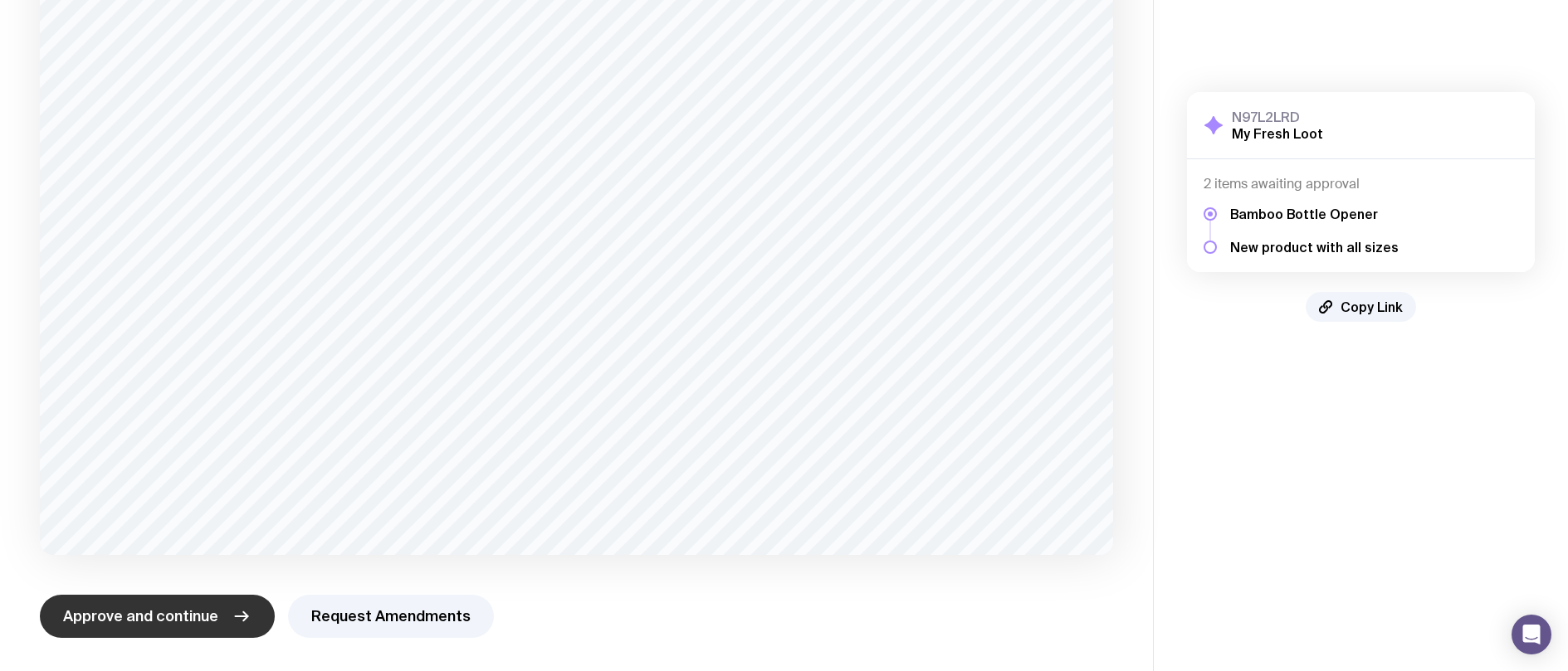
click at [189, 605] on button "Approve and continue" at bounding box center [157, 616] width 235 height 43
click at [172, 621] on span "Approve and continue" at bounding box center [141, 616] width 155 height 20
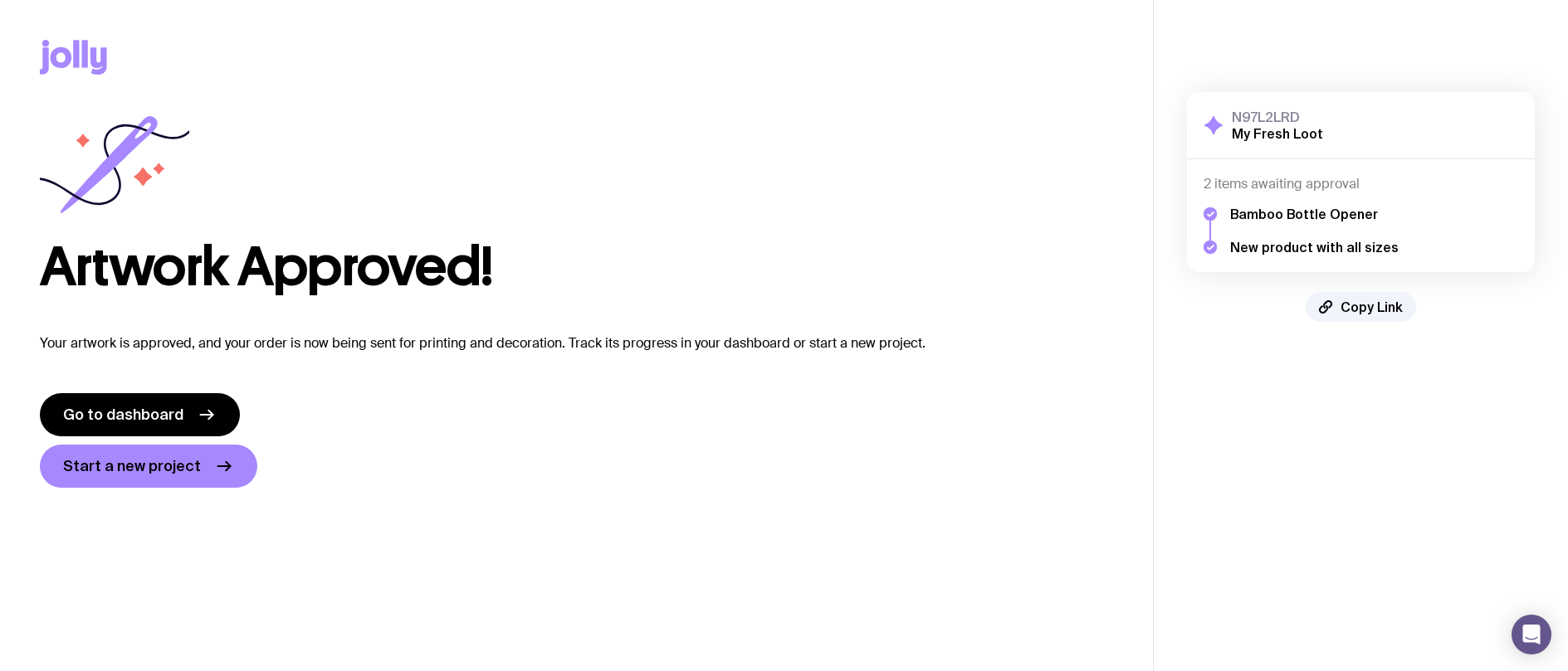
scroll to position [0, 0]
click at [153, 409] on span "Go to dashboard" at bounding box center [123, 415] width 121 height 20
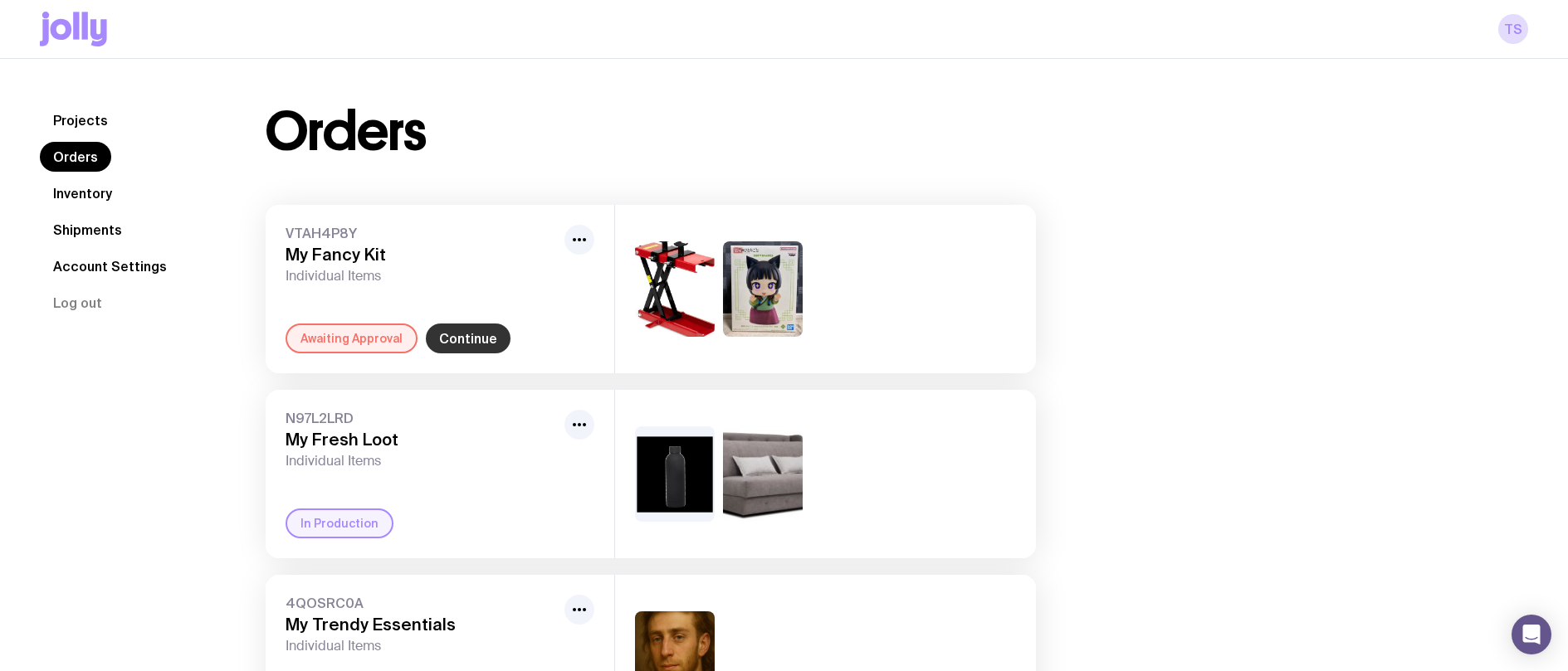
click at [460, 333] on link "Continue" at bounding box center [468, 337] width 85 height 29
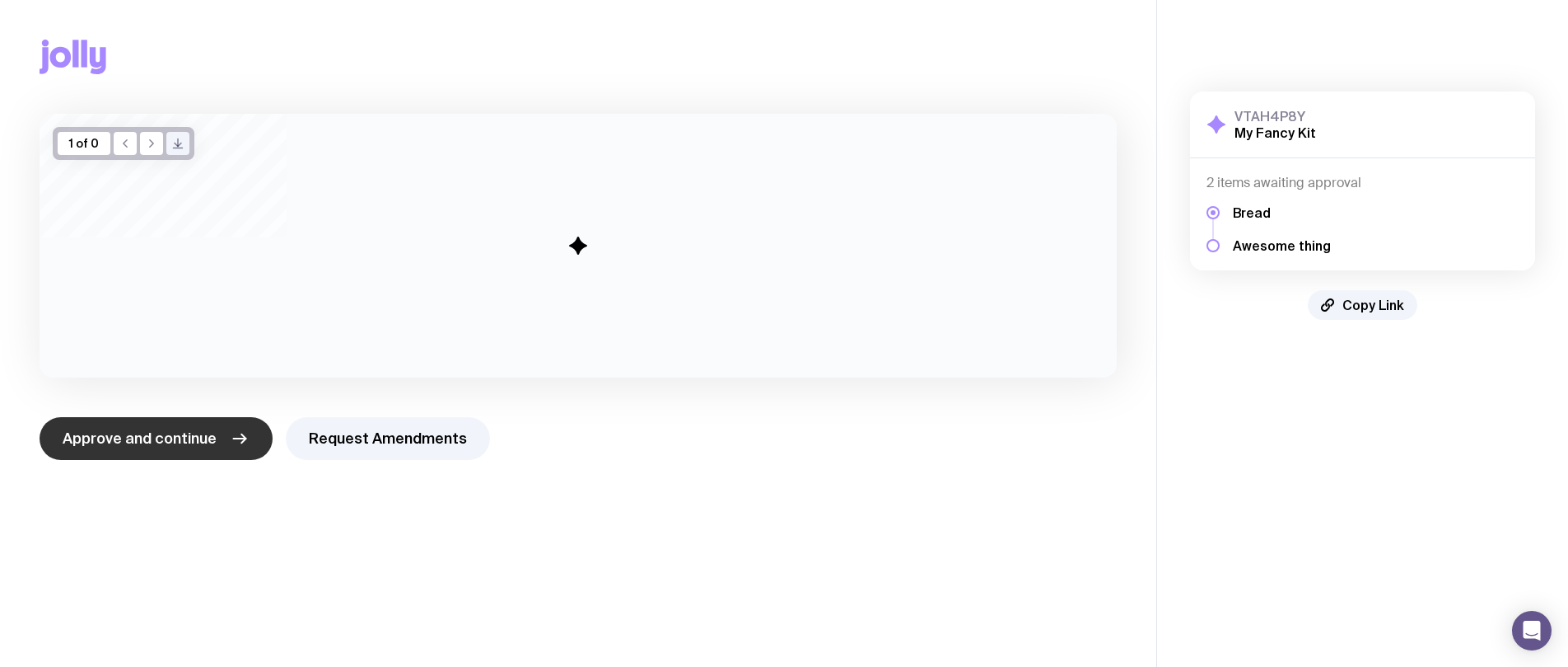
click at [160, 449] on button "Approve and continue" at bounding box center [156, 438] width 233 height 43
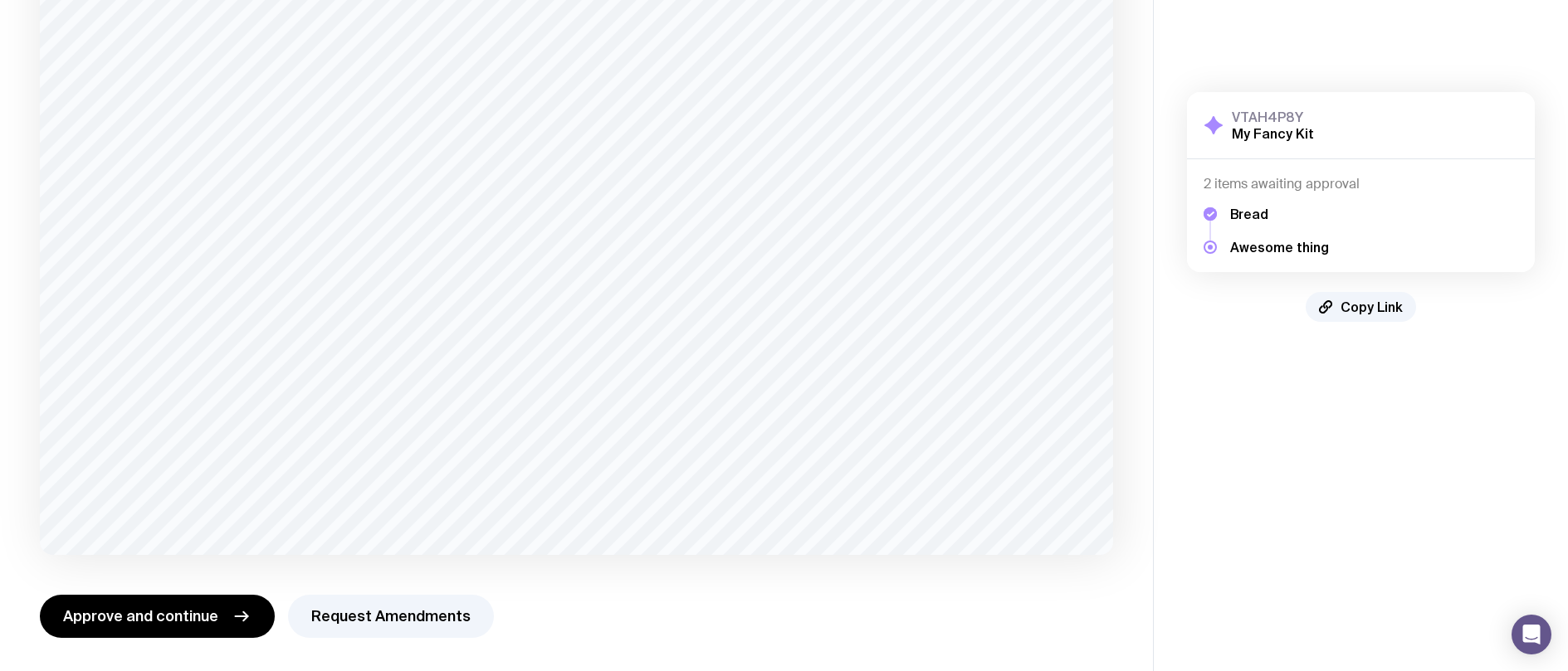
scroll to position [1075, 0]
click at [157, 611] on span "Approve and continue" at bounding box center [141, 616] width 155 height 20
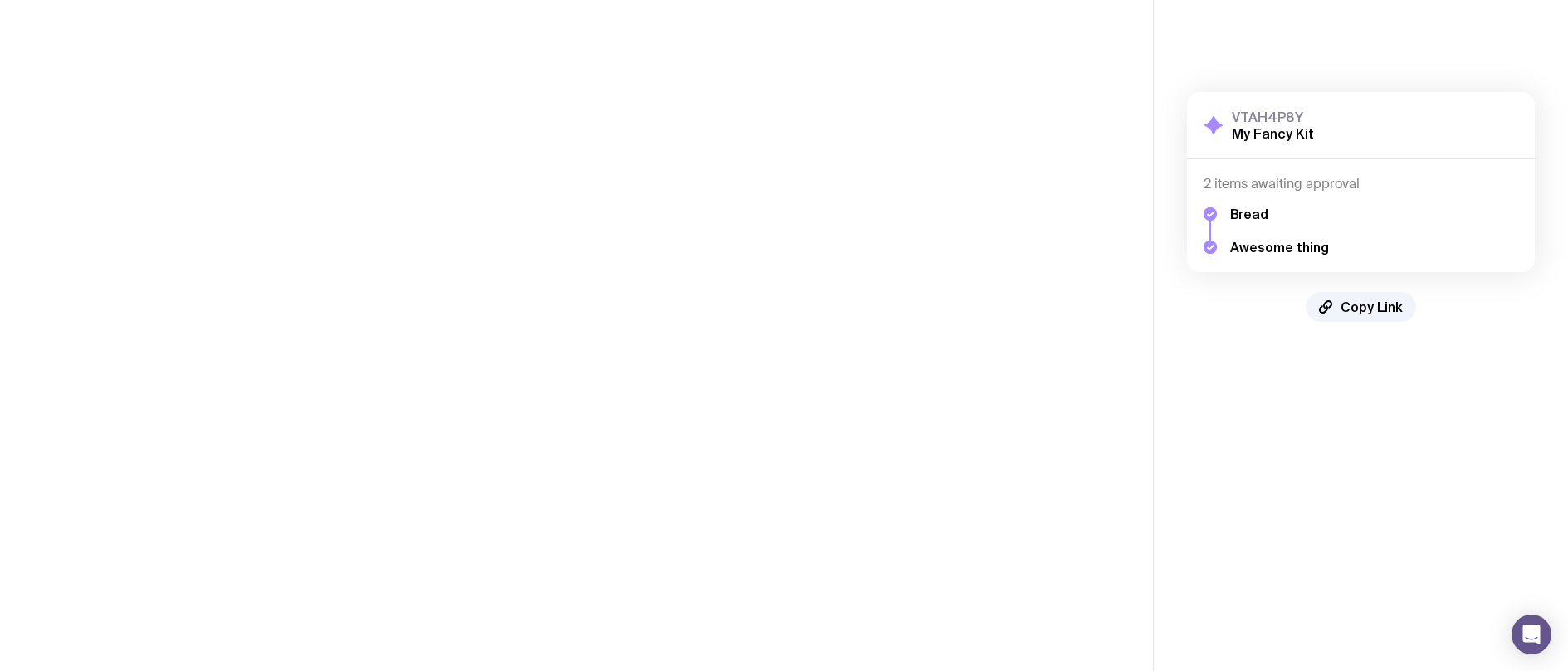
scroll to position [0, 0]
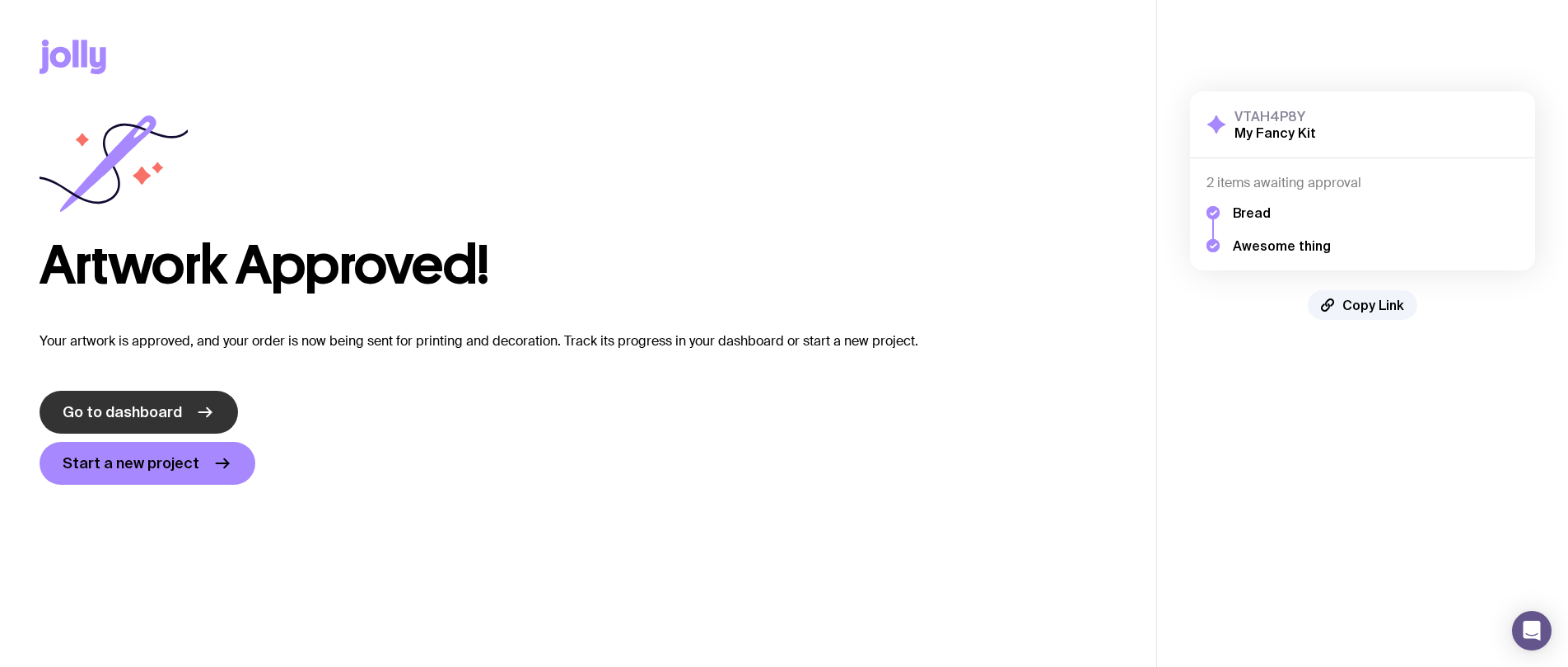
click at [169, 407] on span "Go to dashboard" at bounding box center [122, 412] width 120 height 20
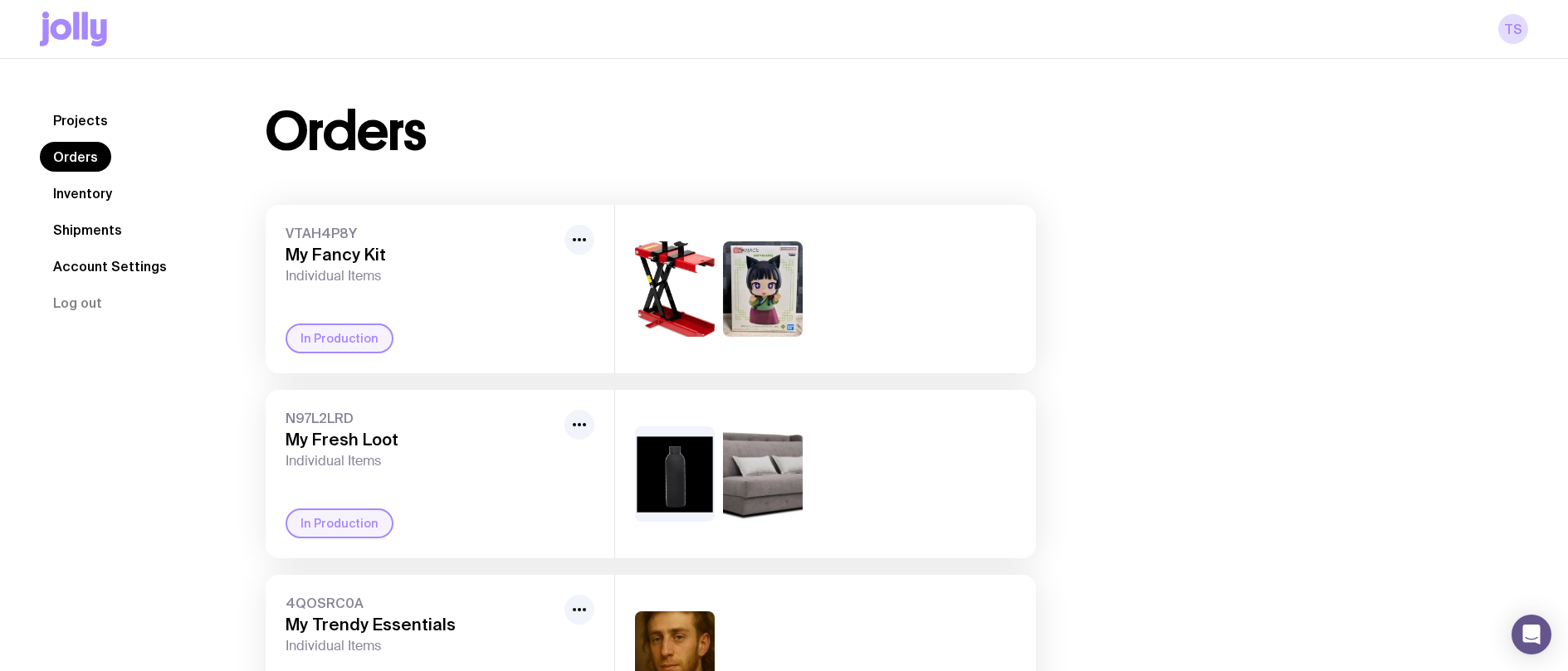
click at [88, 190] on link "Inventory" at bounding box center [83, 193] width 86 height 29
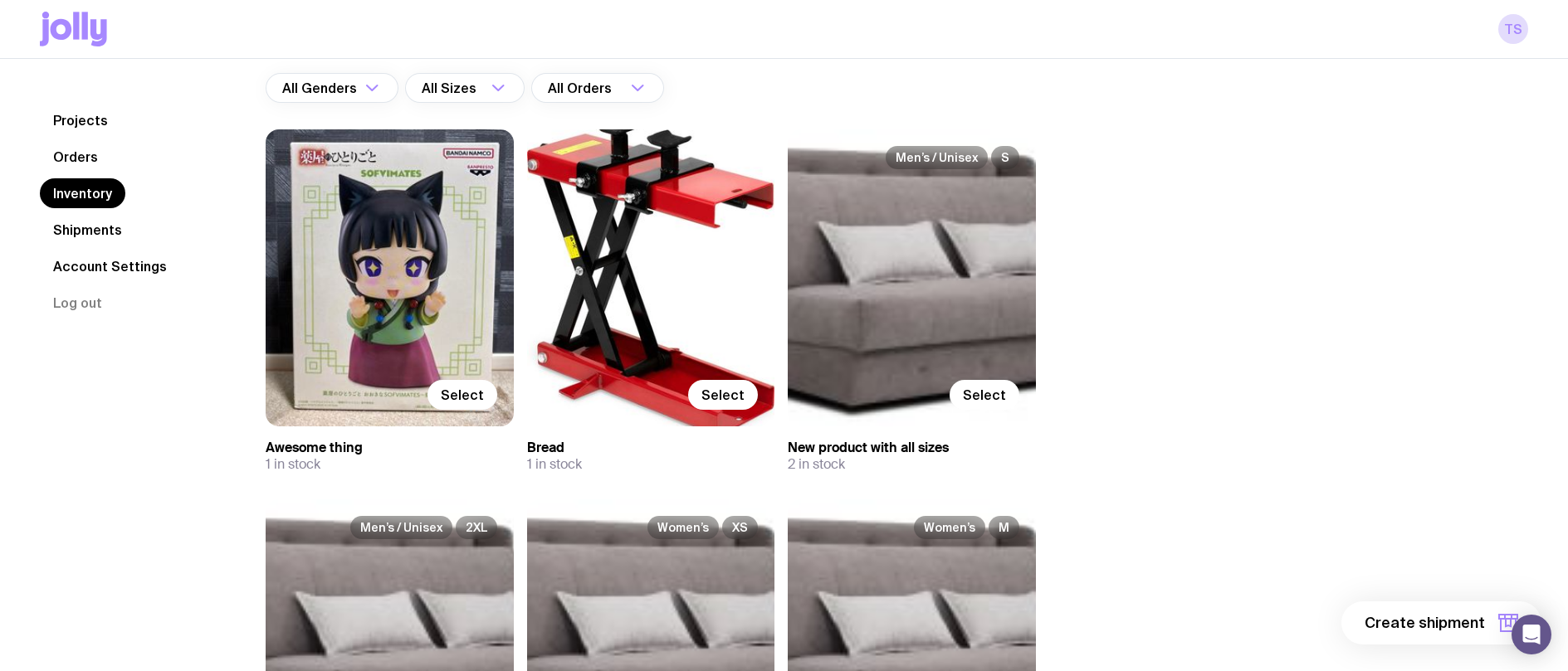
scroll to position [83, 0]
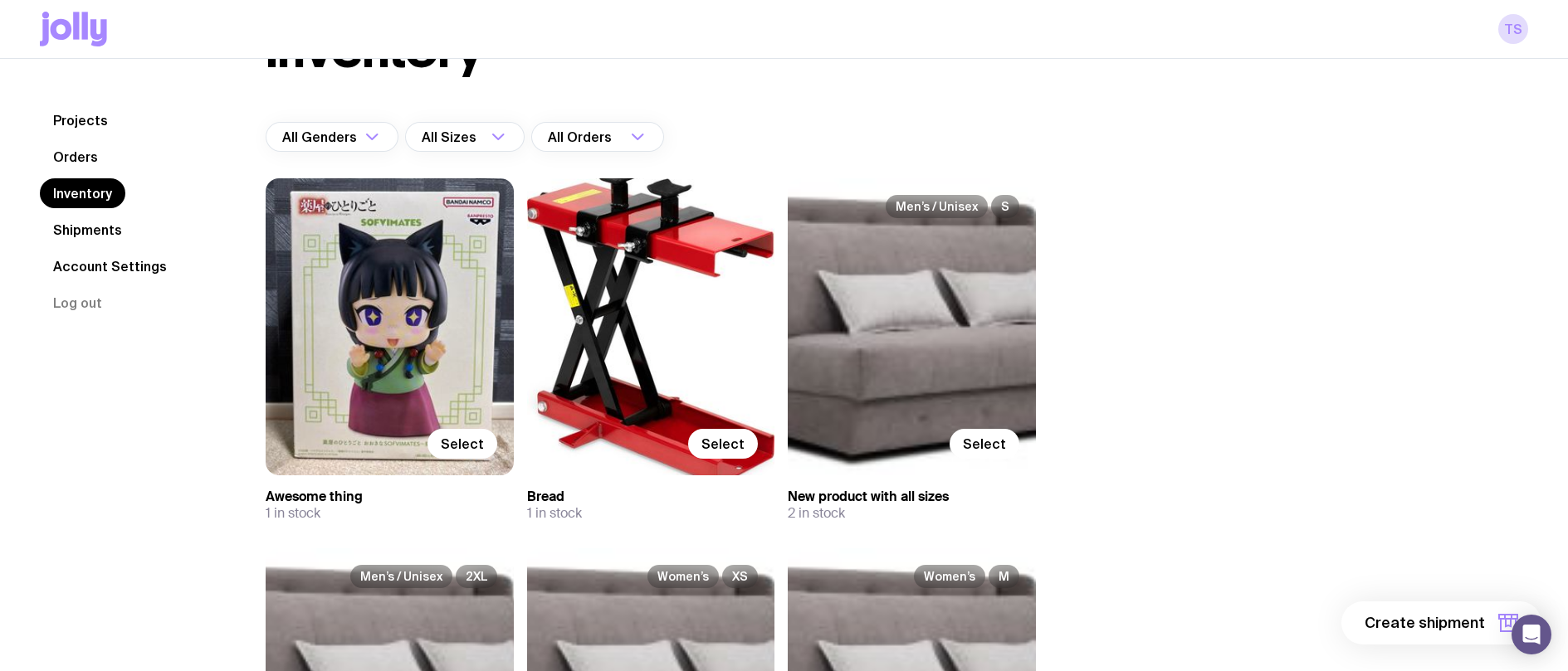
drag, startPoint x: 464, startPoint y: 444, endPoint x: 586, endPoint y: 443, distance: 122.0
click at [464, 444] on span "Select" at bounding box center [462, 443] width 43 height 17
click at [0, 0] on input "Select" at bounding box center [0, 0] width 0 height 0
click at [746, 438] on label "Select" at bounding box center [722, 443] width 70 height 29
click at [0, 0] on input "Select" at bounding box center [0, 0] width 0 height 0
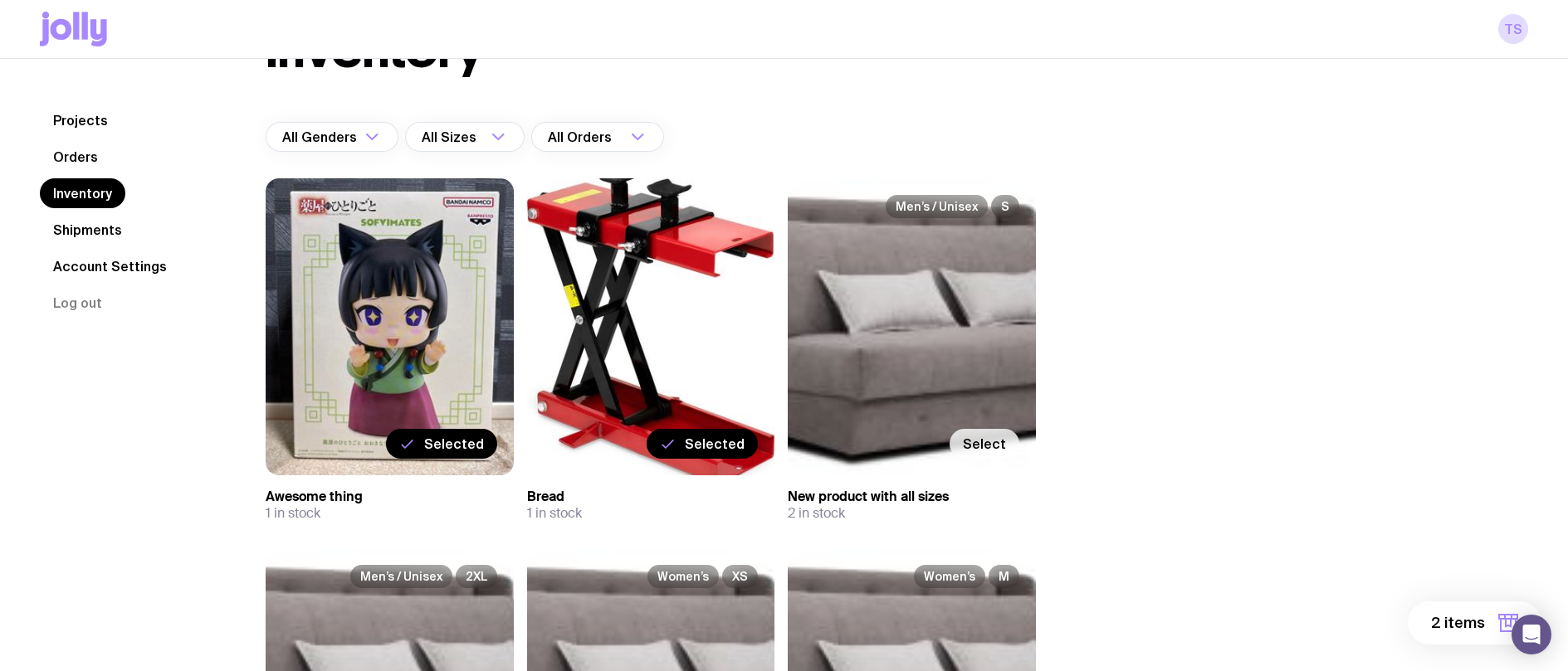
click at [999, 443] on span "Select" at bounding box center [984, 443] width 43 height 17
click at [0, 0] on input "Select" at bounding box center [0, 0] width 0 height 0
click at [1460, 619] on span "3 items" at bounding box center [1457, 623] width 53 height 20
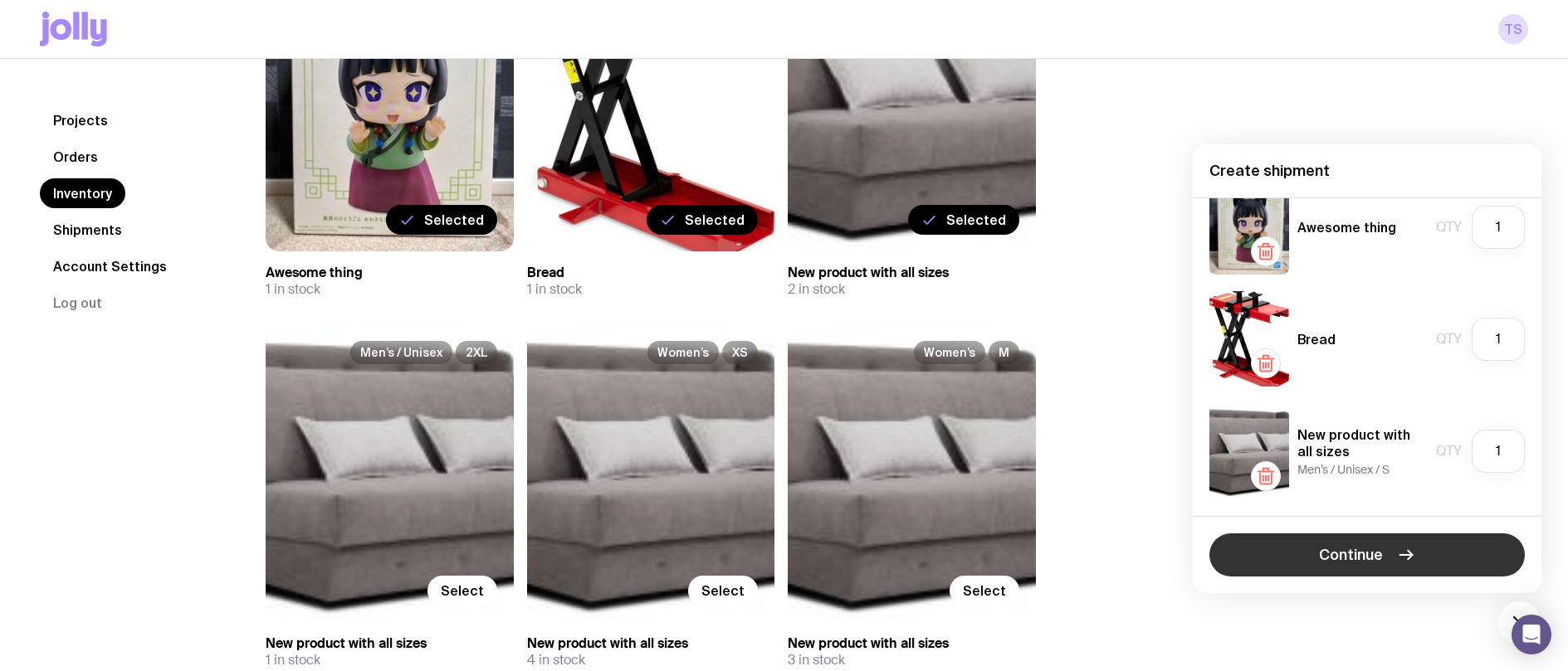
scroll to position [332, 0]
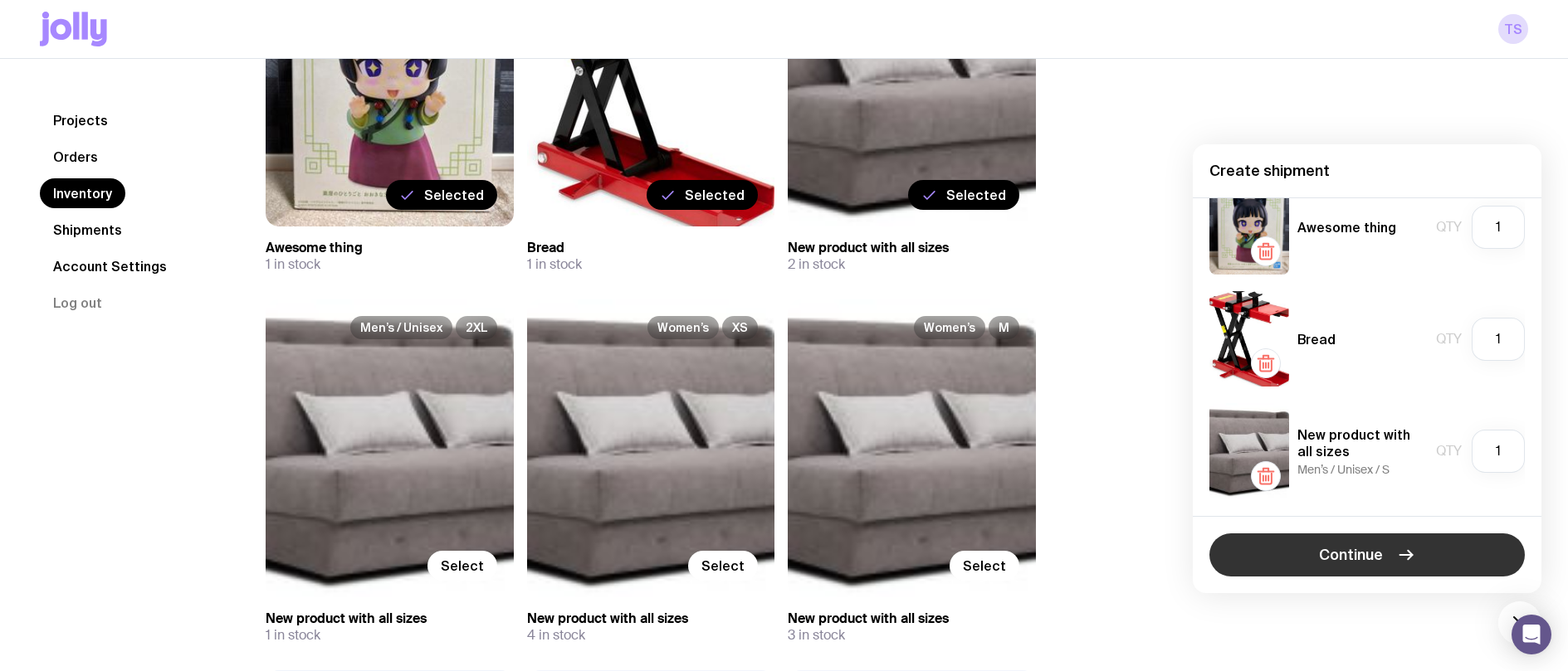
click at [1396, 536] on button "Continue" at bounding box center [1366, 555] width 315 height 43
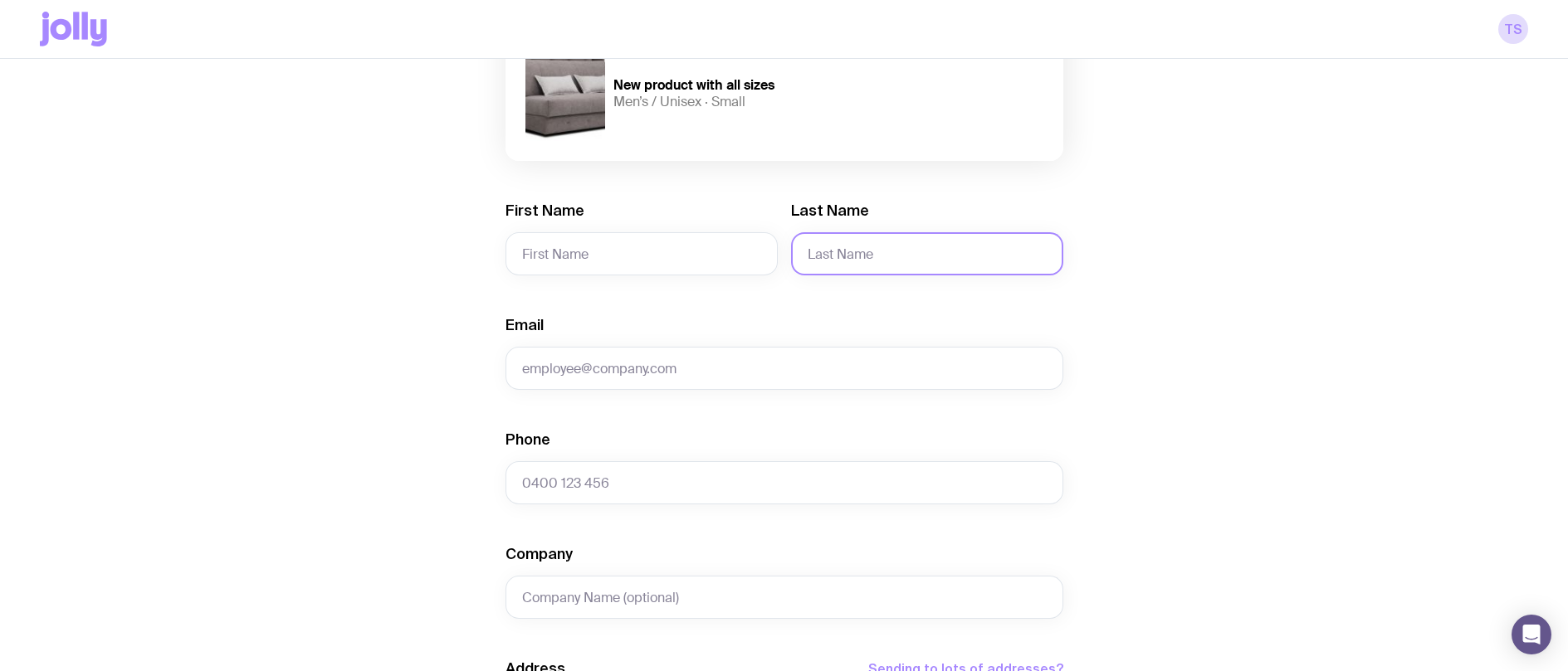
scroll to position [332, 0]
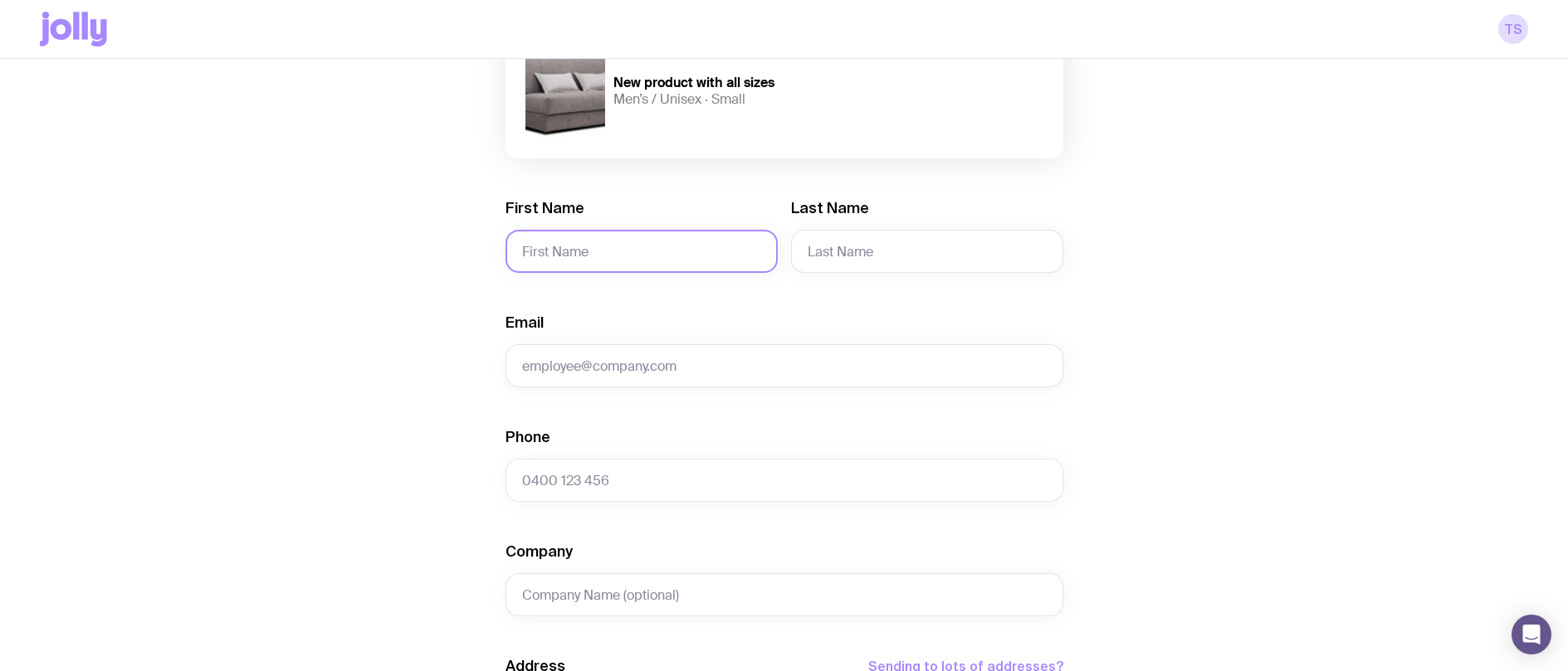
click at [627, 236] on input "First Name" at bounding box center [641, 251] width 272 height 43
type input "е"
type input "test"
click at [828, 252] on input "Last Name" at bounding box center [927, 251] width 272 height 43
type input "017Serd"
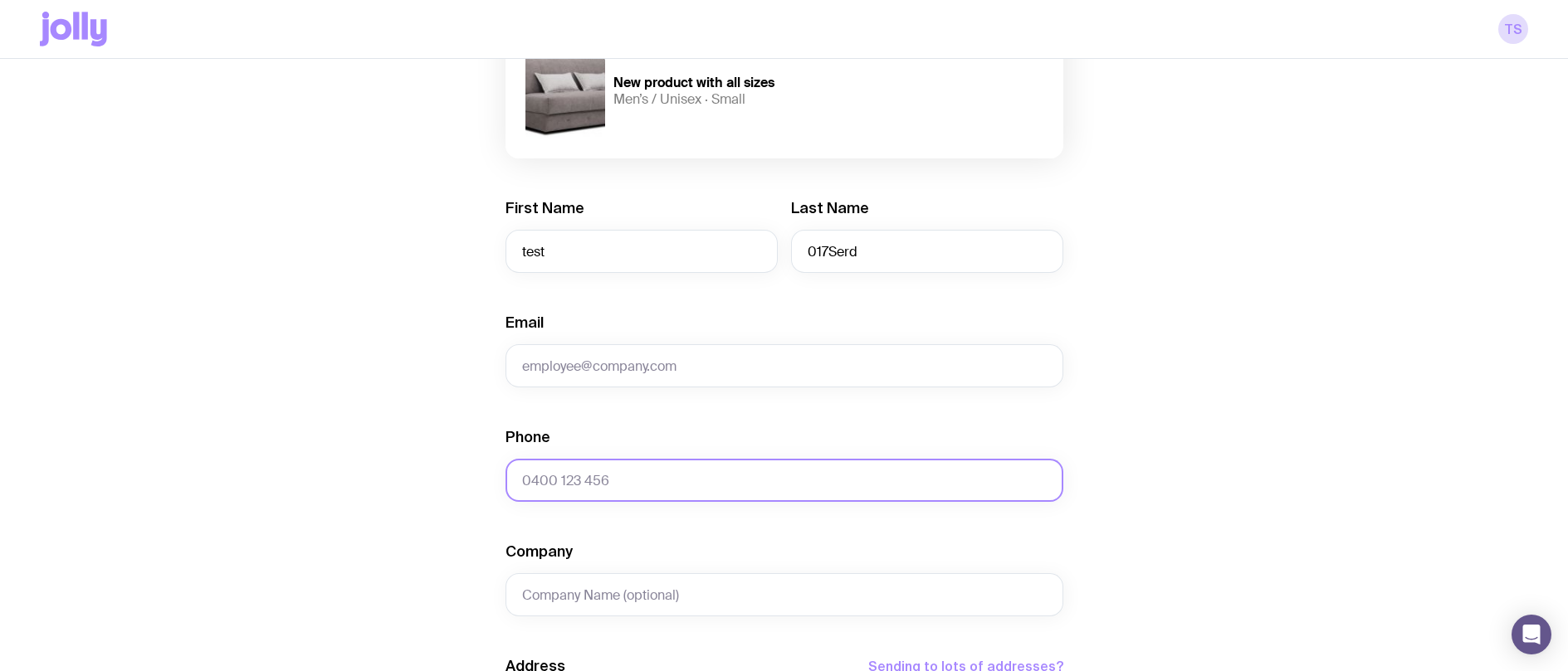
click at [601, 476] on input "Phone" at bounding box center [784, 480] width 558 height 43
type input "0684019758"
click at [601, 369] on input "Email" at bounding box center [784, 366] width 558 height 43
click at [1077, 427] on div "Create shipment Shipment details 1 Awesome thing 1 Bread 1 New product with all…" at bounding box center [784, 482] width 1488 height 1377
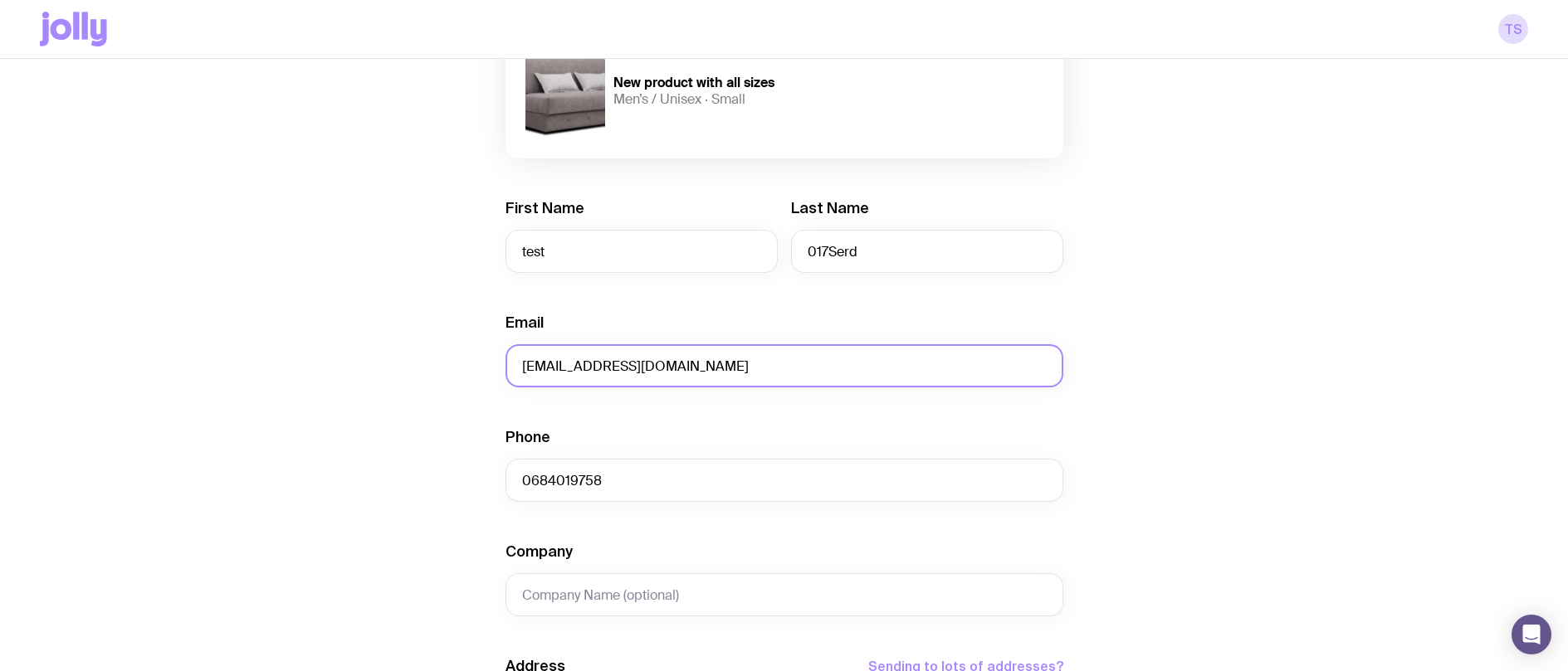
drag, startPoint x: 642, startPoint y: 374, endPoint x: 321, endPoint y: 367, distance: 321.1
click at [323, 369] on div "Create shipment Shipment details 1 Awesome thing 1 Bread 1 New product with all…" at bounding box center [784, 482] width 1488 height 1377
type input "r"
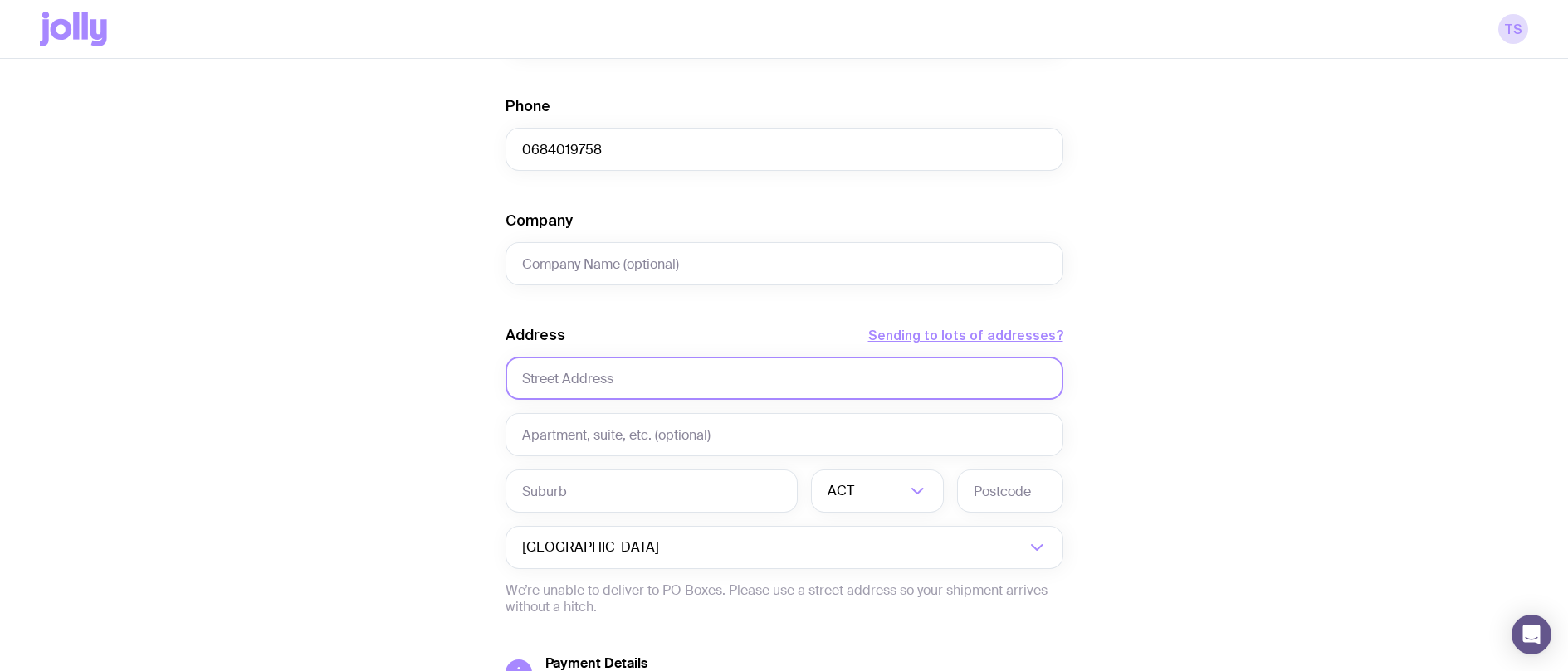
scroll to position [663, 0]
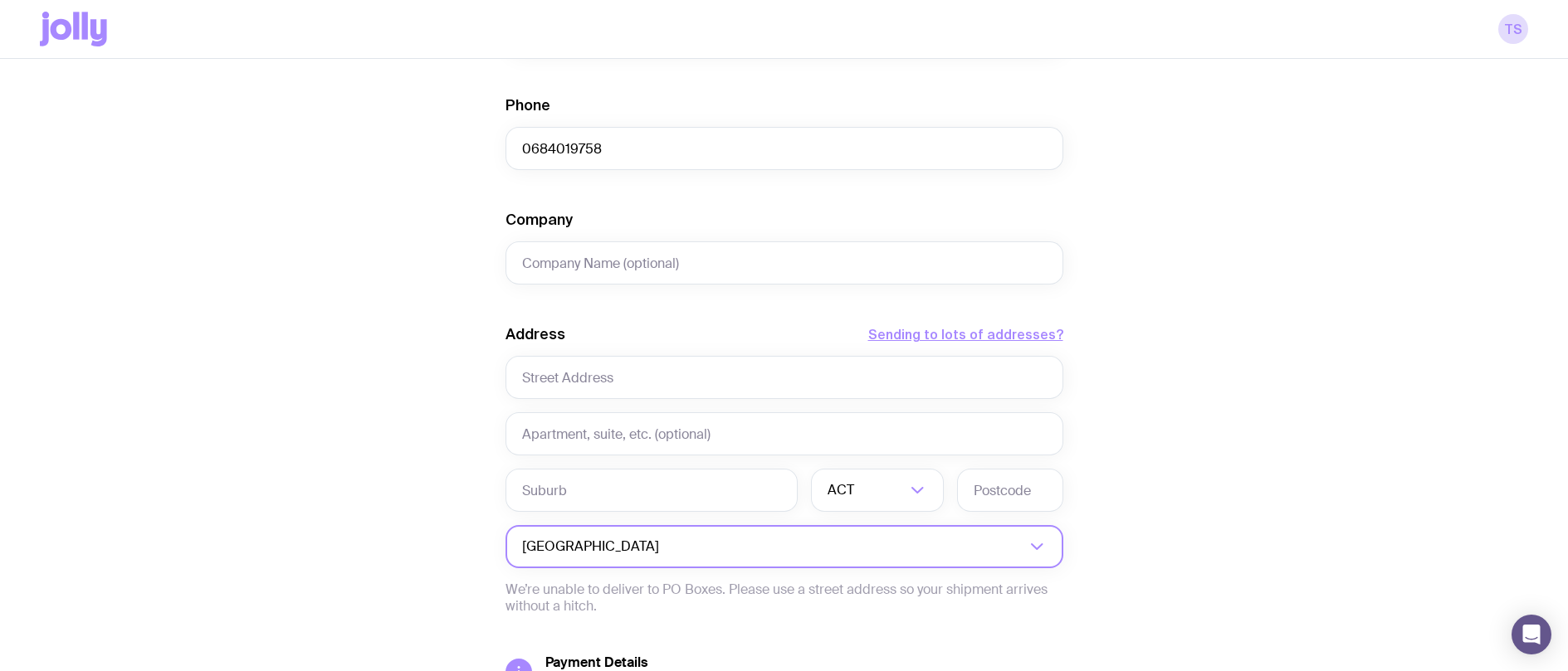
type input "[PERSON_NAME][EMAIL_ADDRESS][PERSON_NAME][DOMAIN_NAME]"
click at [740, 542] on input "Search for option" at bounding box center [773, 546] width 503 height 43
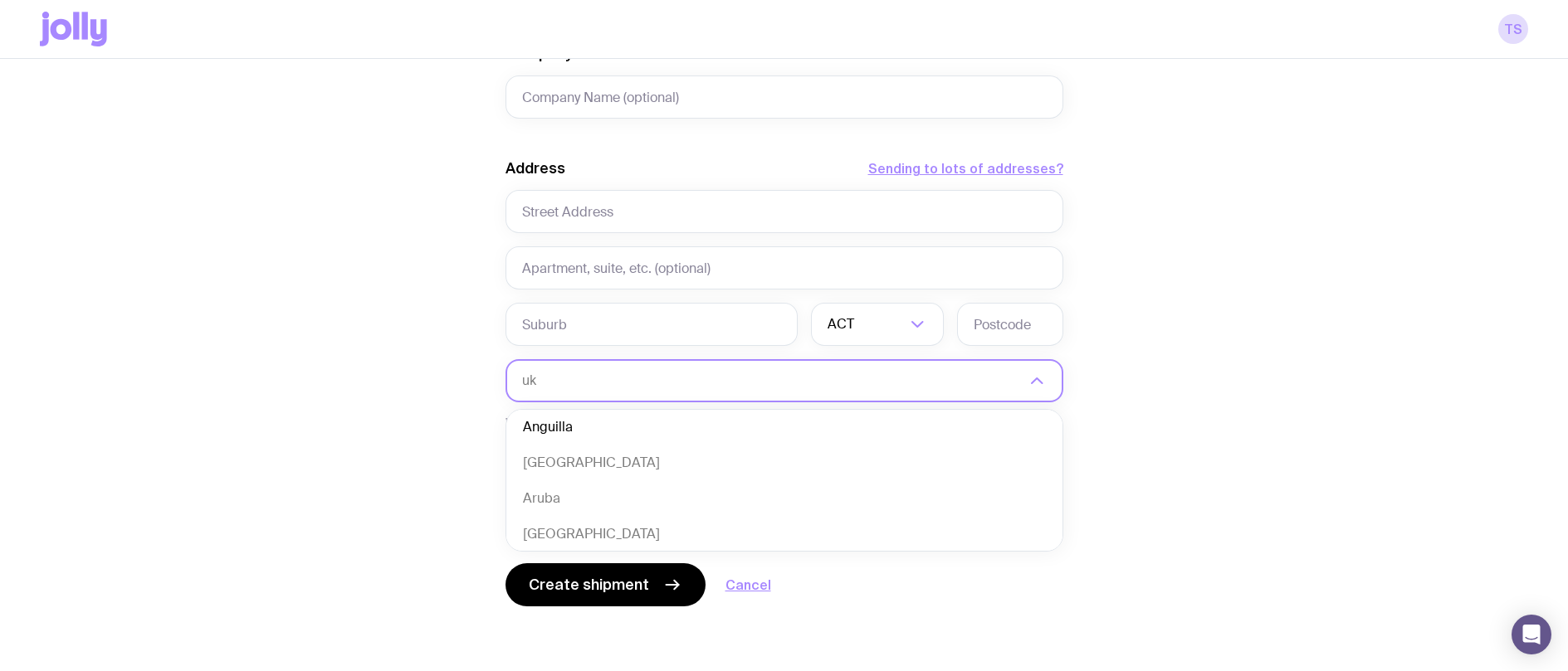
scroll to position [0, 0]
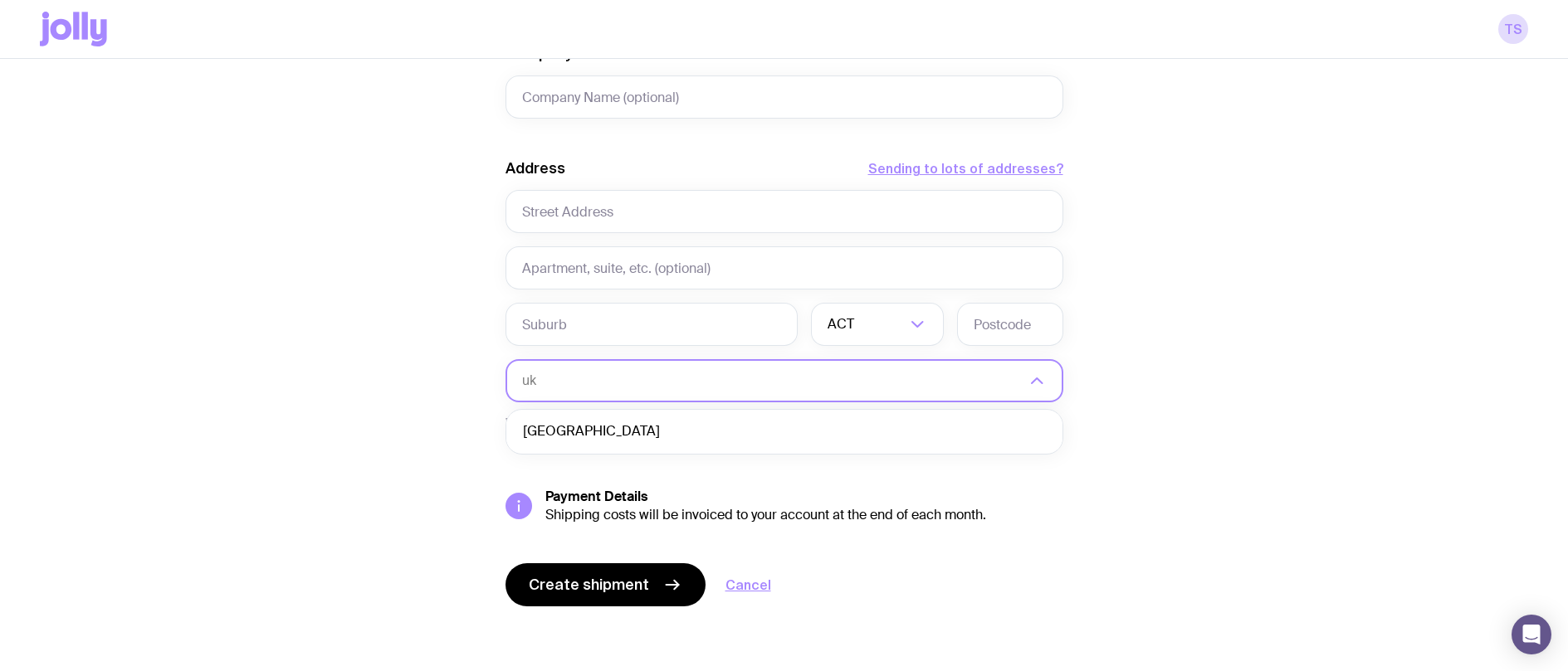
click at [610, 434] on li "[GEOGRAPHIC_DATA]" at bounding box center [784, 432] width 556 height 36
type input "uk"
drag, startPoint x: 405, startPoint y: 83, endPoint x: 388, endPoint y: 61, distance: 27.8
